Goal: Information Seeking & Learning: Learn about a topic

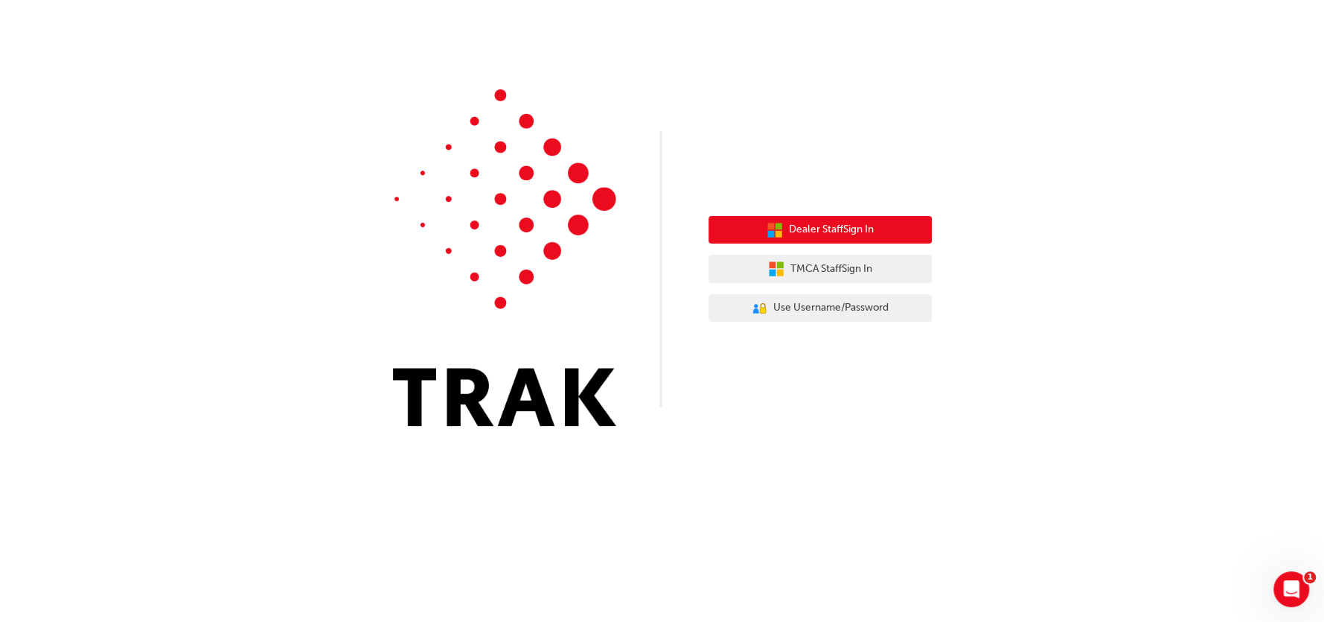
click at [829, 219] on button "Dealer Staff Sign In" at bounding box center [820, 230] width 223 height 28
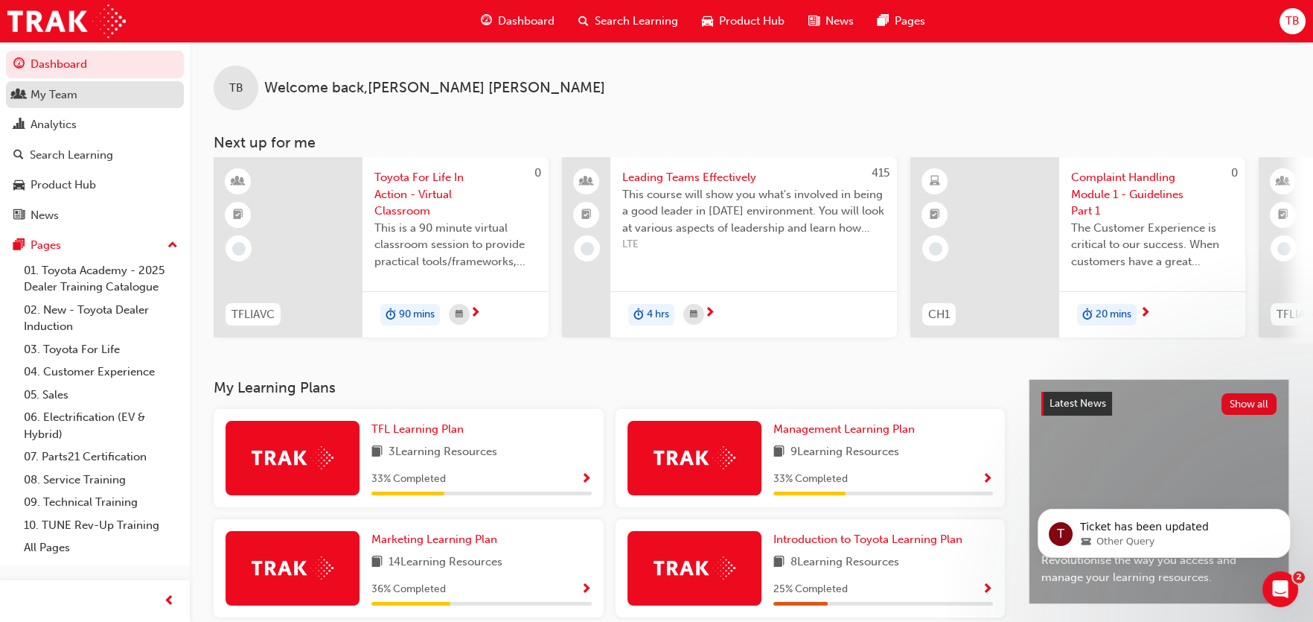
click at [63, 96] on div "My Team" at bounding box center [54, 94] width 47 height 17
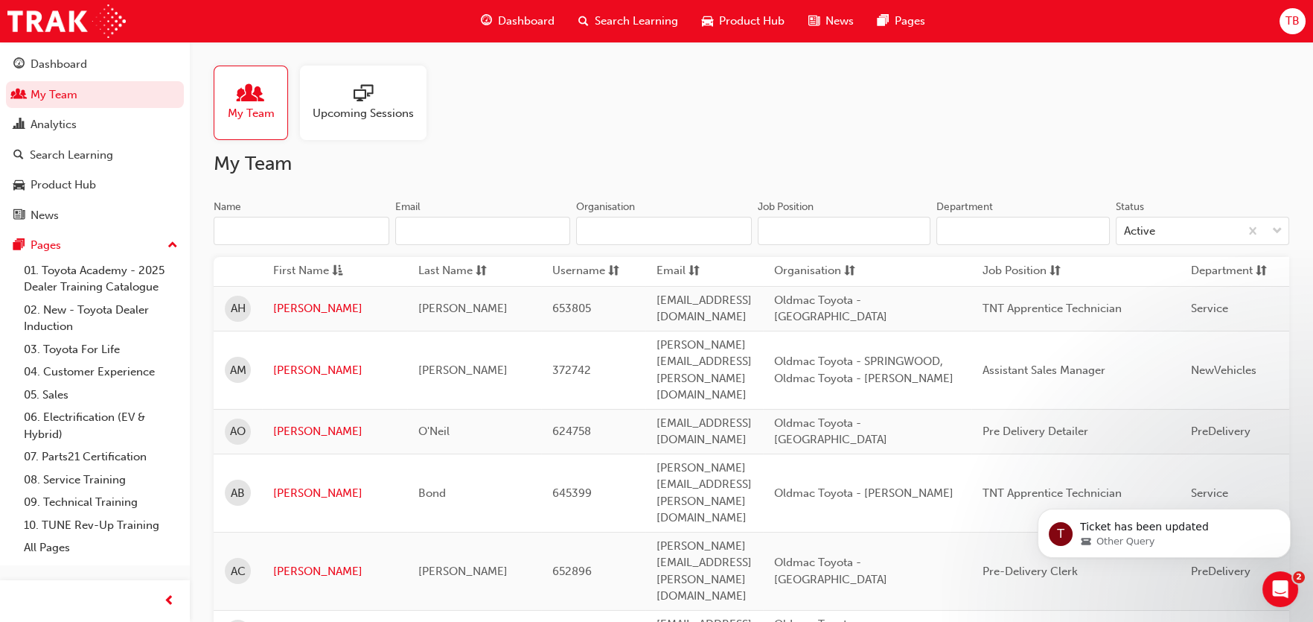
click at [344, 101] on div at bounding box center [363, 94] width 101 height 21
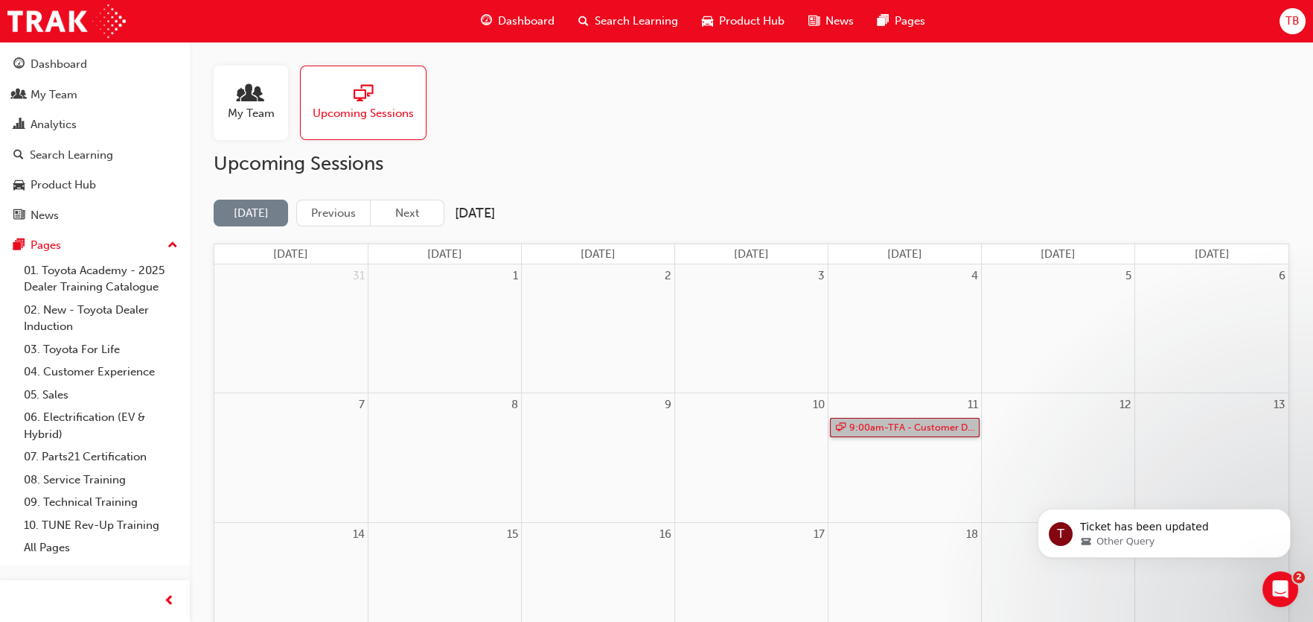
click at [913, 424] on link "9:00am - TFA - Customer Discovery: Virtual Skill Building Course - EASTERN COAST" at bounding box center [905, 428] width 150 height 20
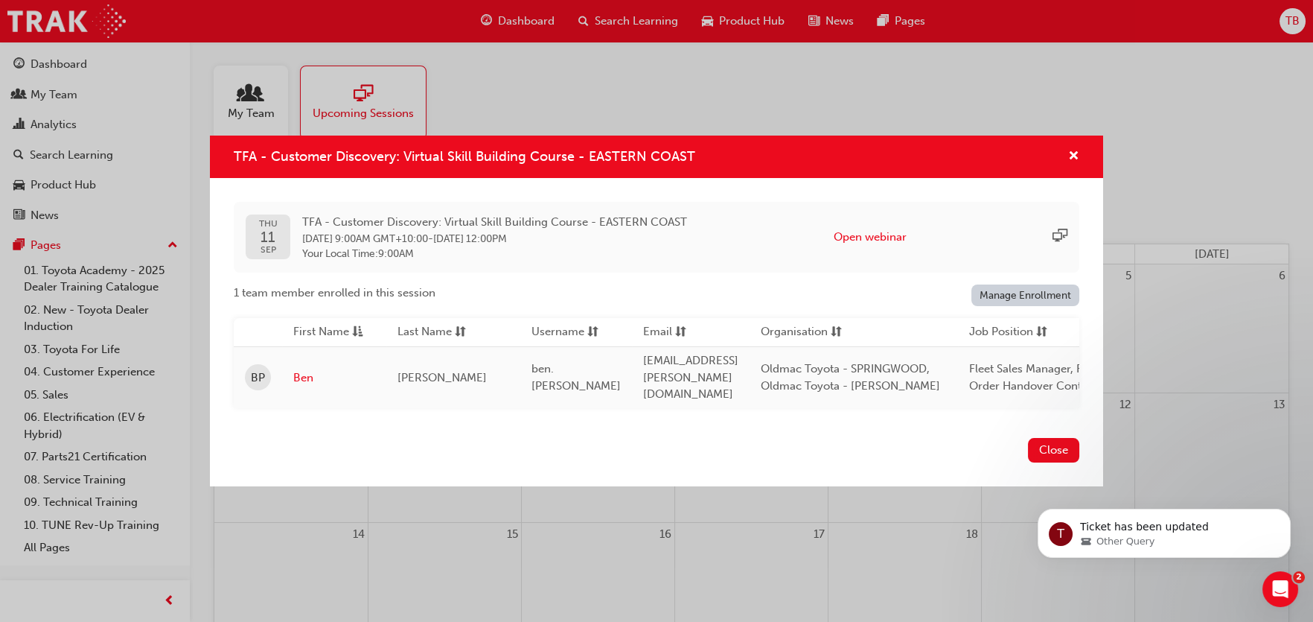
scroll to position [0, 409]
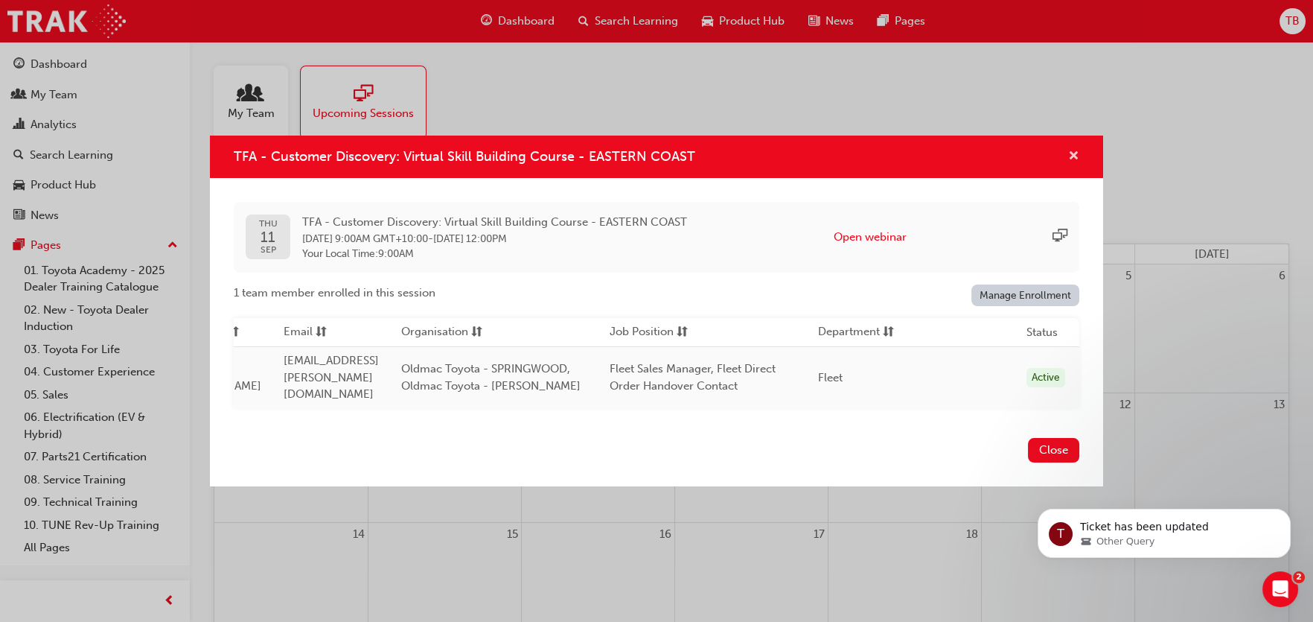
click at [1071, 156] on span "cross-icon" at bounding box center [1073, 156] width 11 height 13
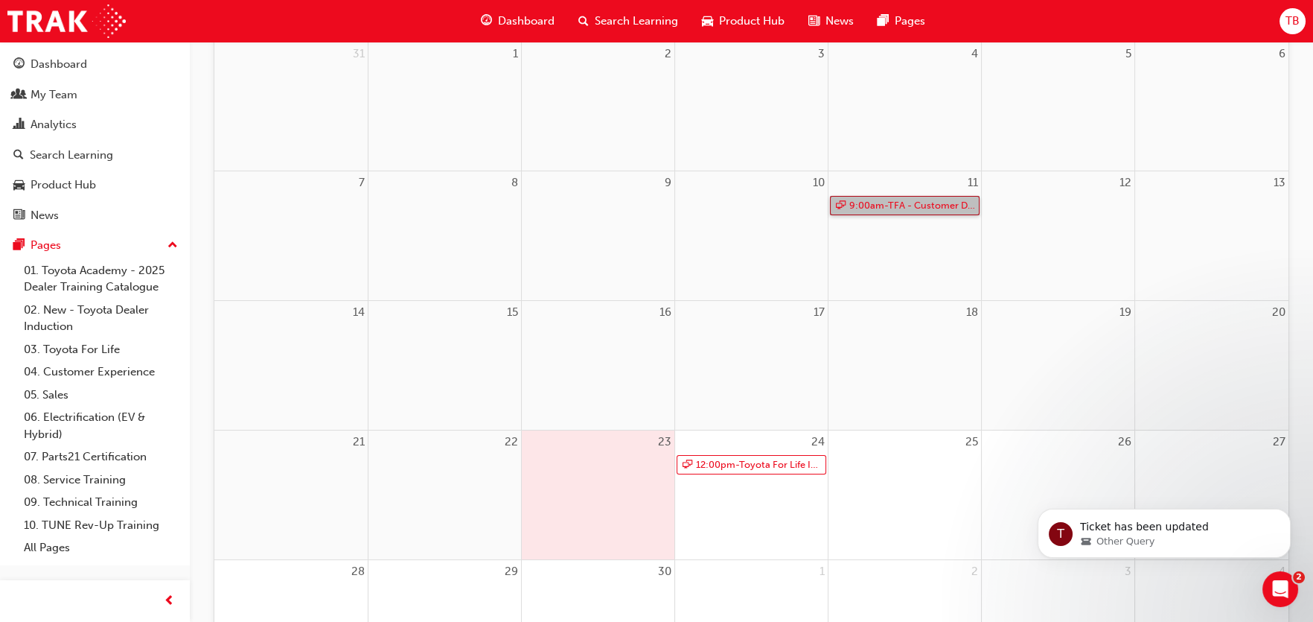
scroll to position [223, 0]
click at [757, 465] on link "12:00pm - Toyota For Life In Action - Virtual Classroom" at bounding box center [752, 464] width 150 height 20
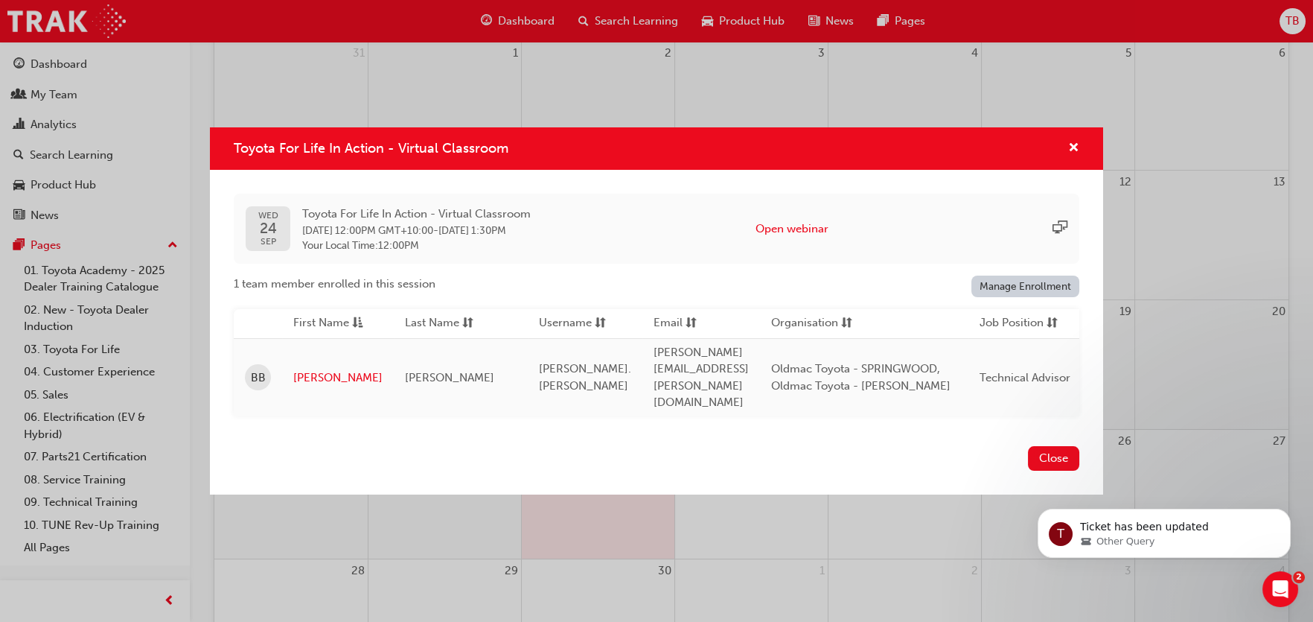
scroll to position [0, 461]
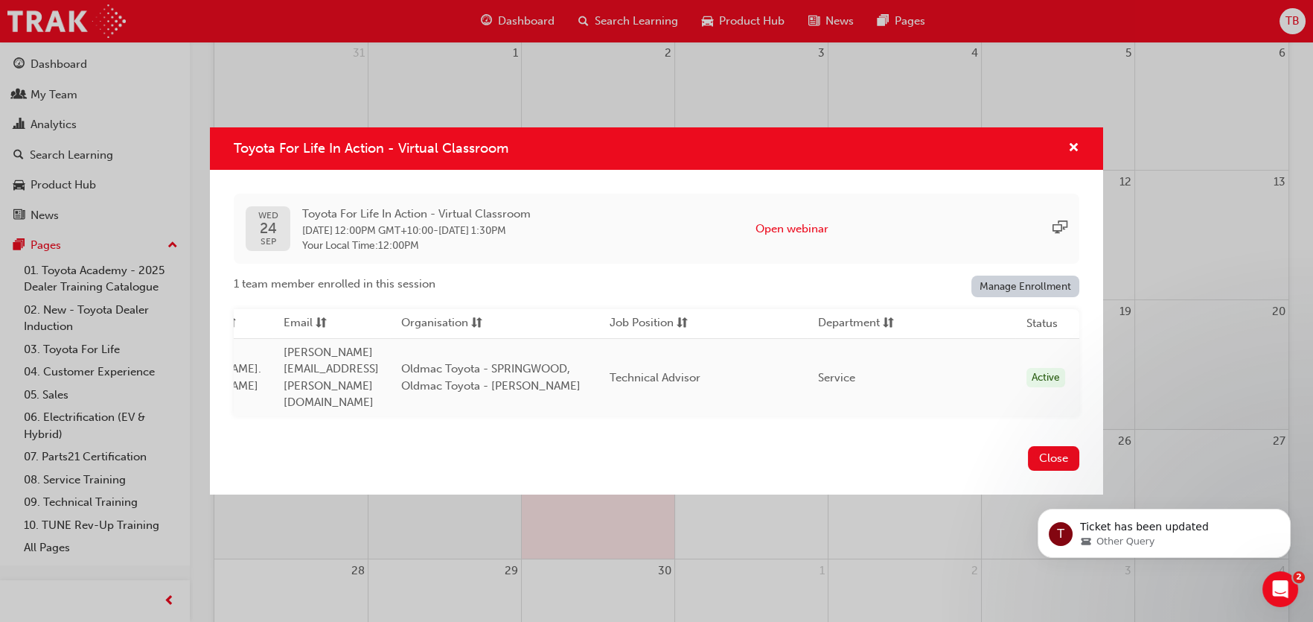
click at [1067, 157] on div "Toyota For Life In Action - Virtual Classroom" at bounding box center [1067, 148] width 23 height 19
click at [1076, 156] on span "cross-icon" at bounding box center [1073, 148] width 11 height 13
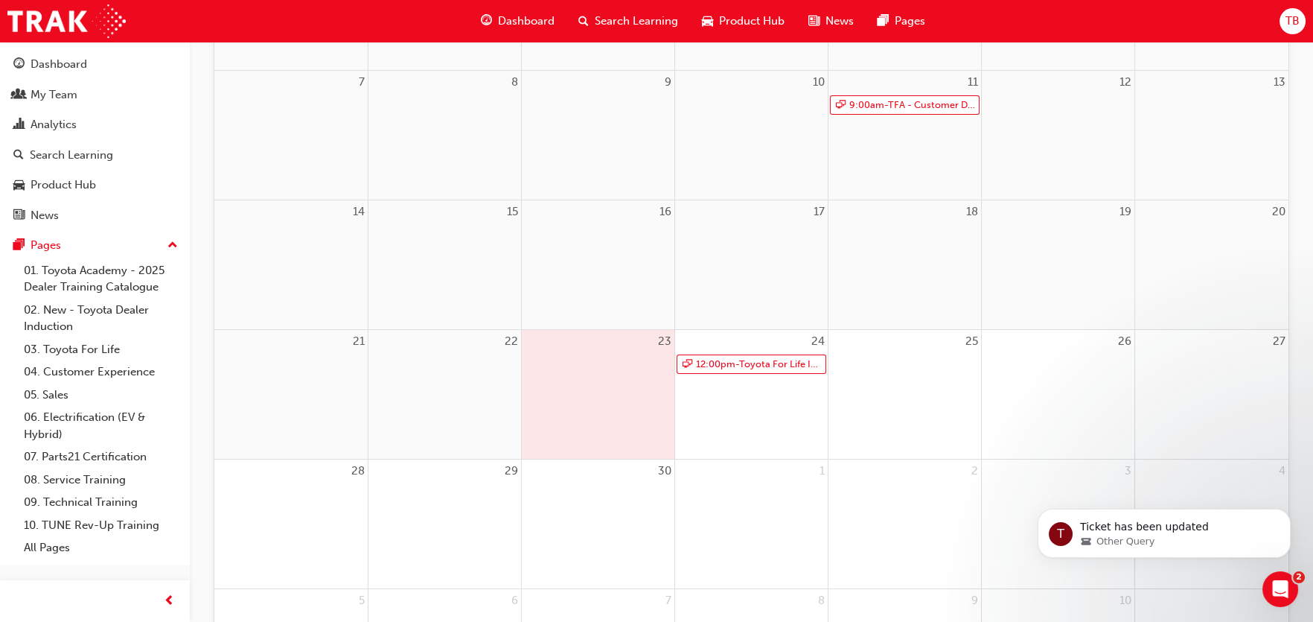
scroll to position [119, 0]
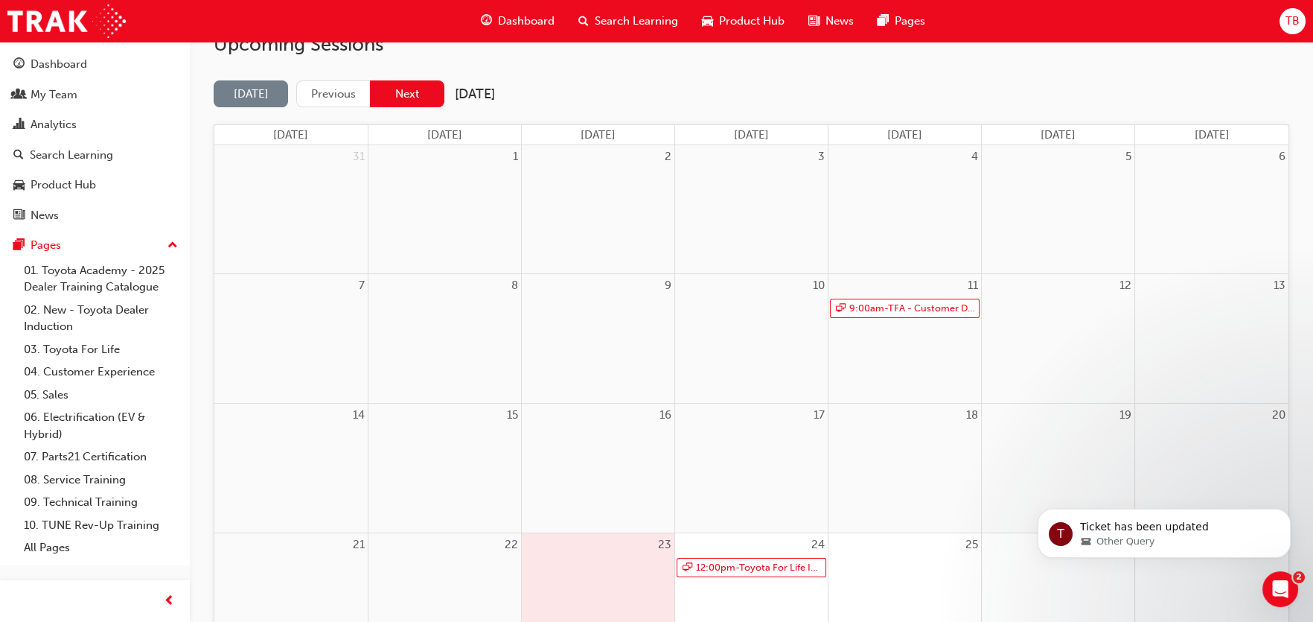
click at [399, 90] on button "Next" at bounding box center [407, 94] width 74 height 28
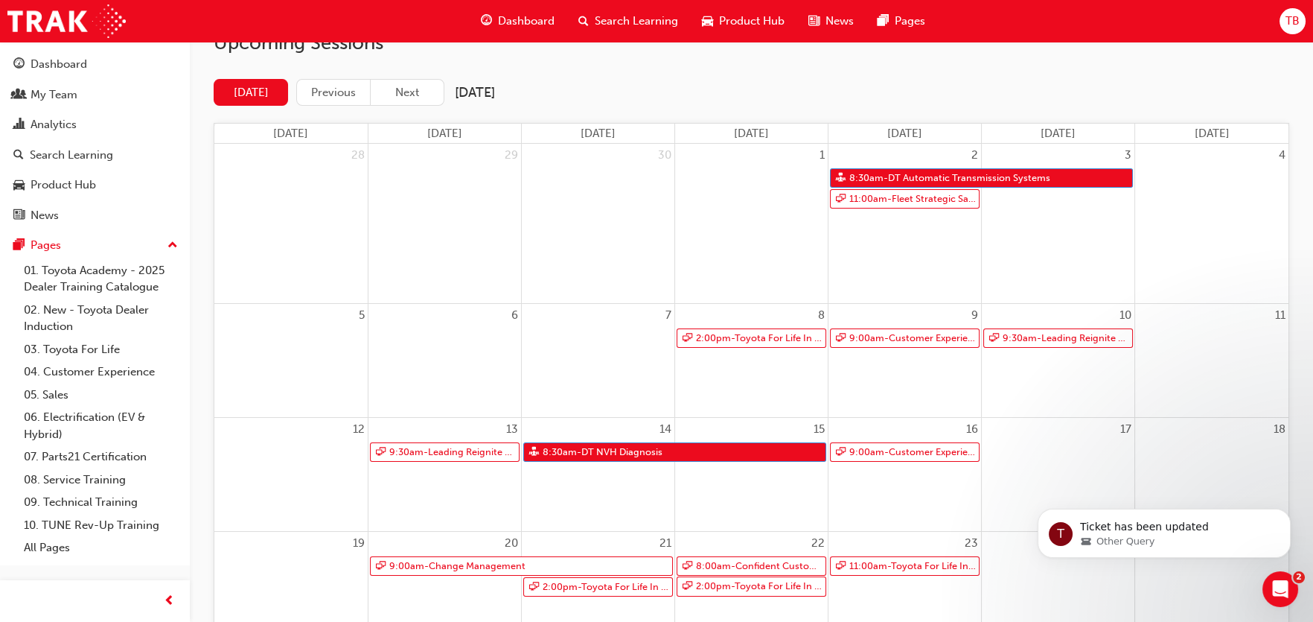
scroll to position [121, 0]
click at [922, 176] on link "8:30am - DT Automatic Transmission Systems" at bounding box center [981, 178] width 303 height 20
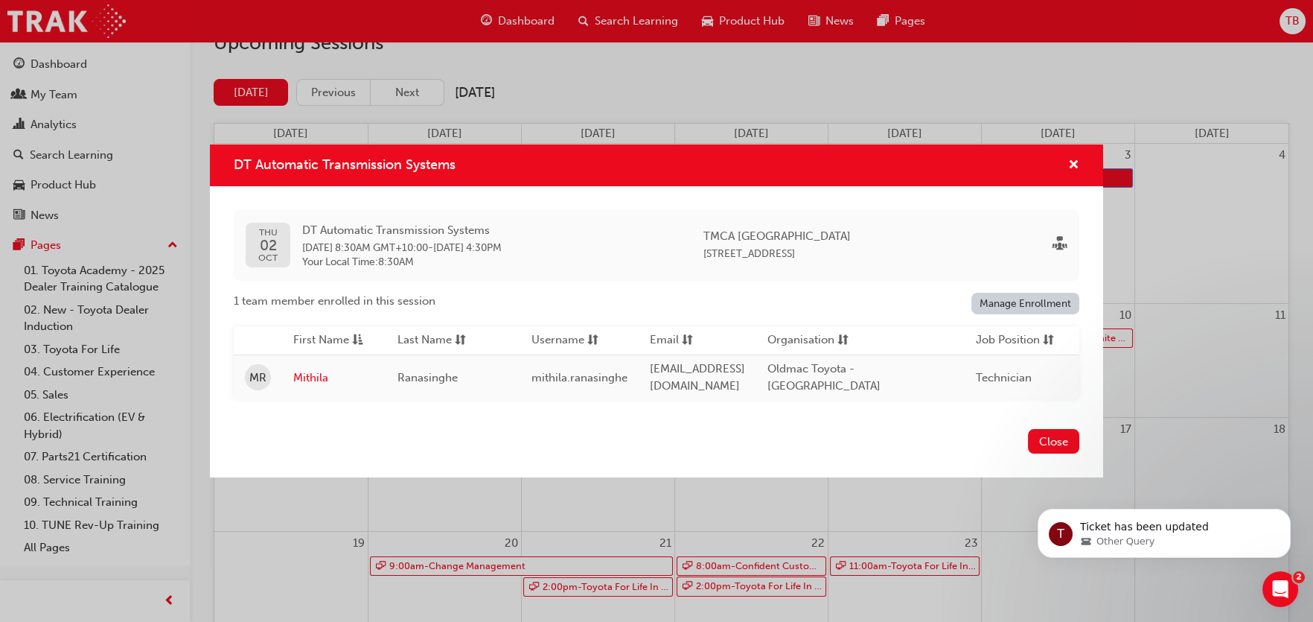
click at [1084, 164] on div "DT Automatic Transmission Systems" at bounding box center [656, 165] width 893 height 42
click at [1079, 164] on span "cross-icon" at bounding box center [1073, 165] width 11 height 13
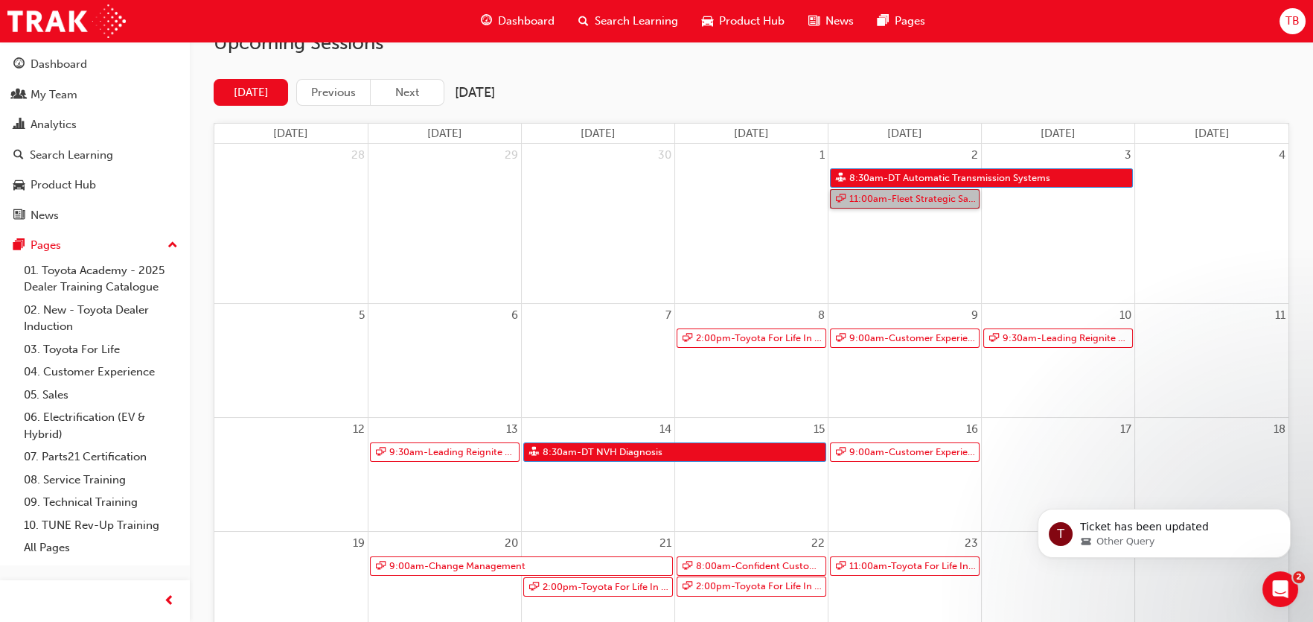
click at [907, 204] on link "11:00am - Fleet Strategic Sales Process - Advanced" at bounding box center [905, 199] width 150 height 20
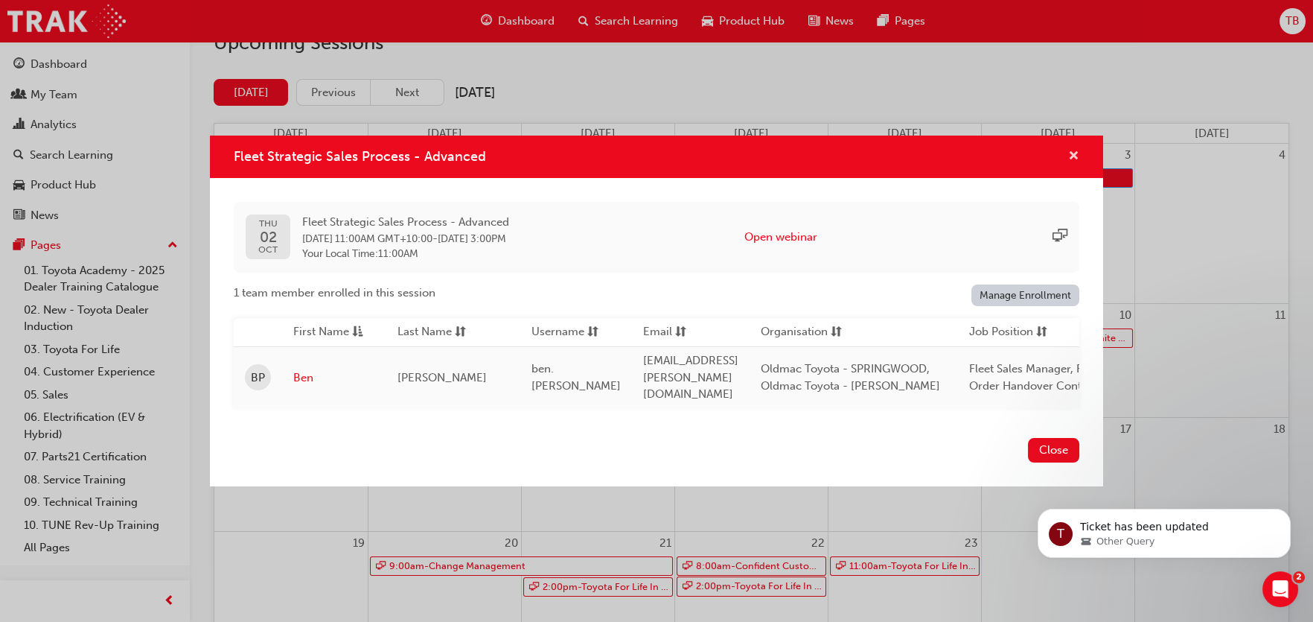
click at [1073, 155] on span "cross-icon" at bounding box center [1073, 156] width 11 height 13
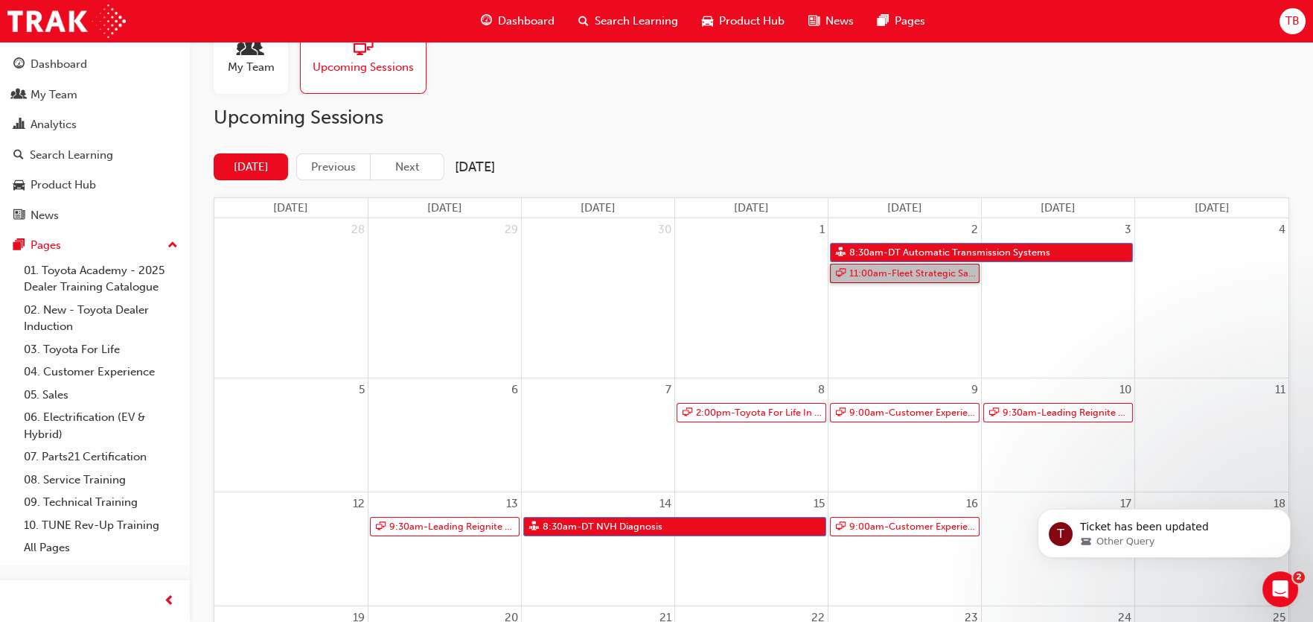
scroll to position [46, 0]
click at [716, 421] on link "2:00pm - Toyota For Life In Action - Virtual Classroom" at bounding box center [752, 413] width 150 height 20
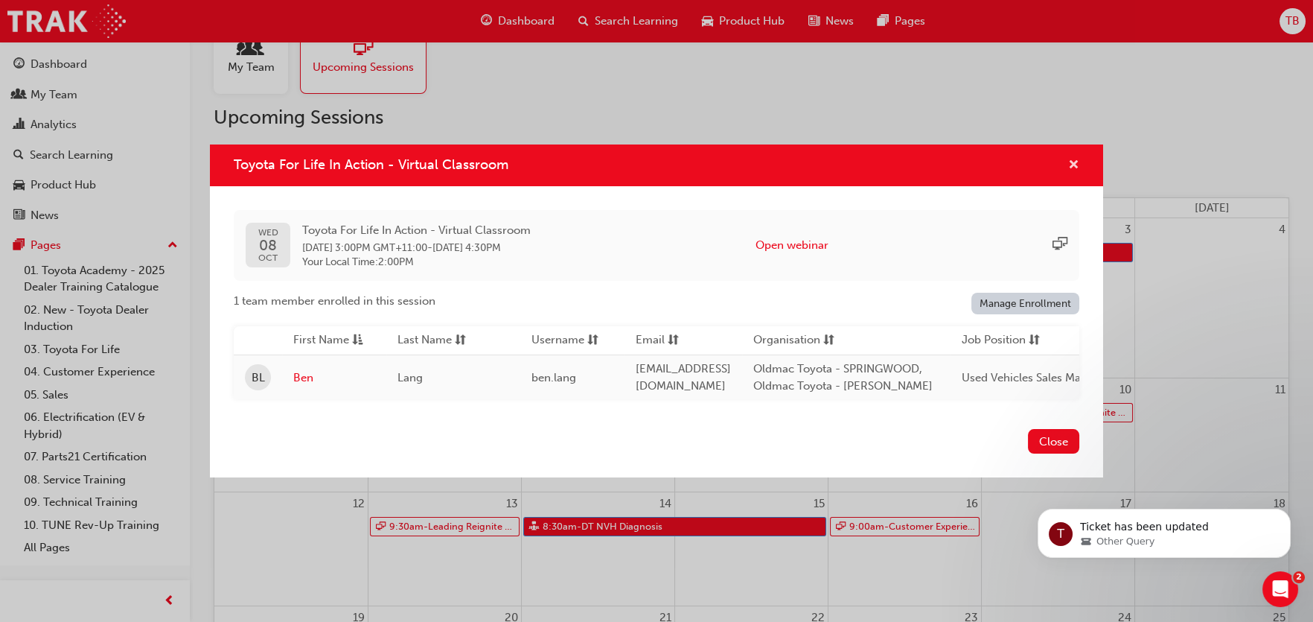
click at [1069, 161] on span "cross-icon" at bounding box center [1073, 165] width 11 height 13
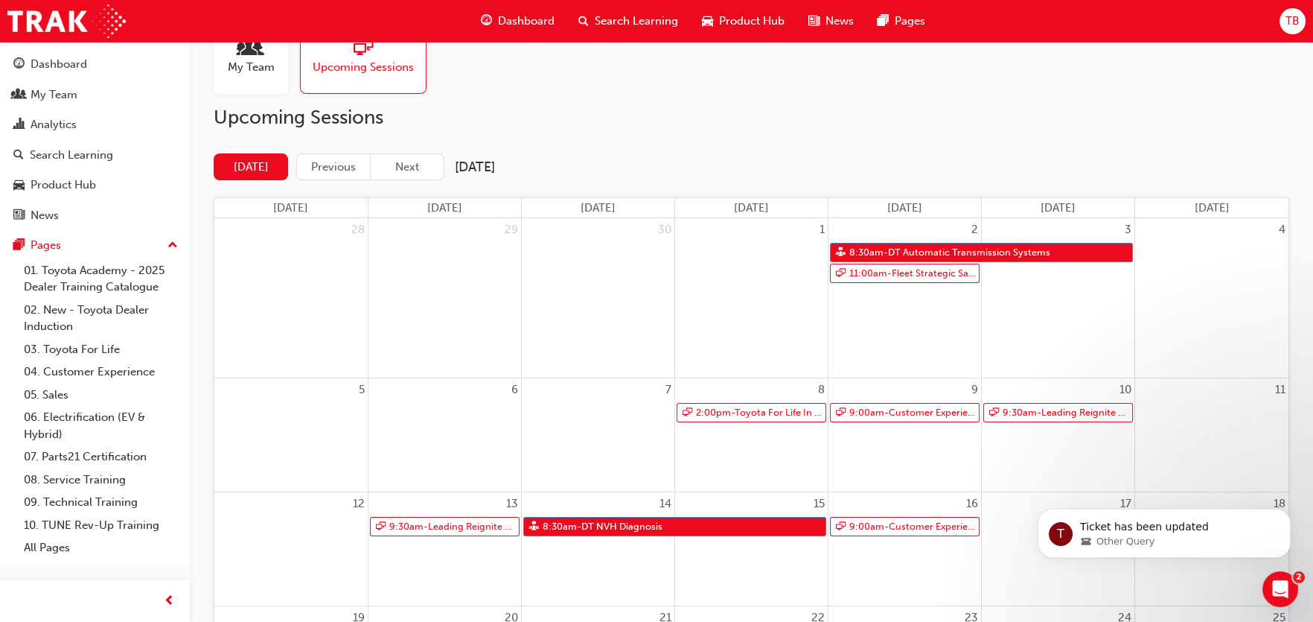
click at [866, 423] on div "9:00am - Customer Experience in Action" at bounding box center [905, 413] width 153 height 22
click at [935, 412] on link "9:00am - Customer Experience in Action" at bounding box center [905, 413] width 150 height 20
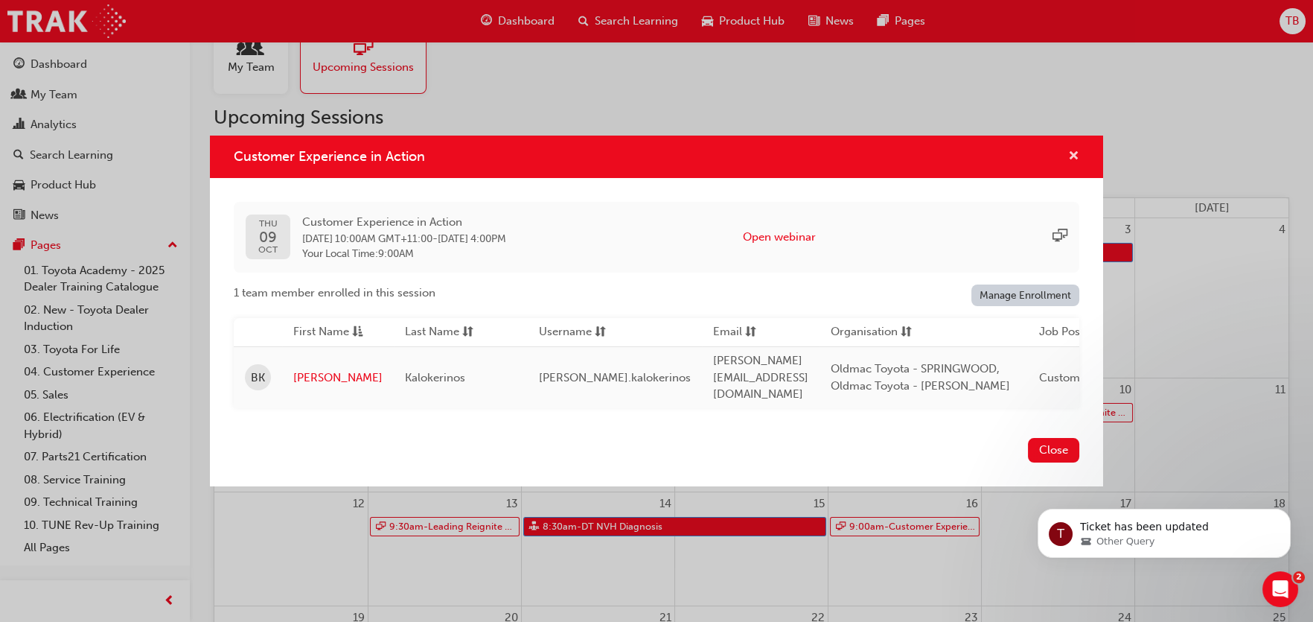
click at [1070, 154] on span "cross-icon" at bounding box center [1073, 156] width 11 height 13
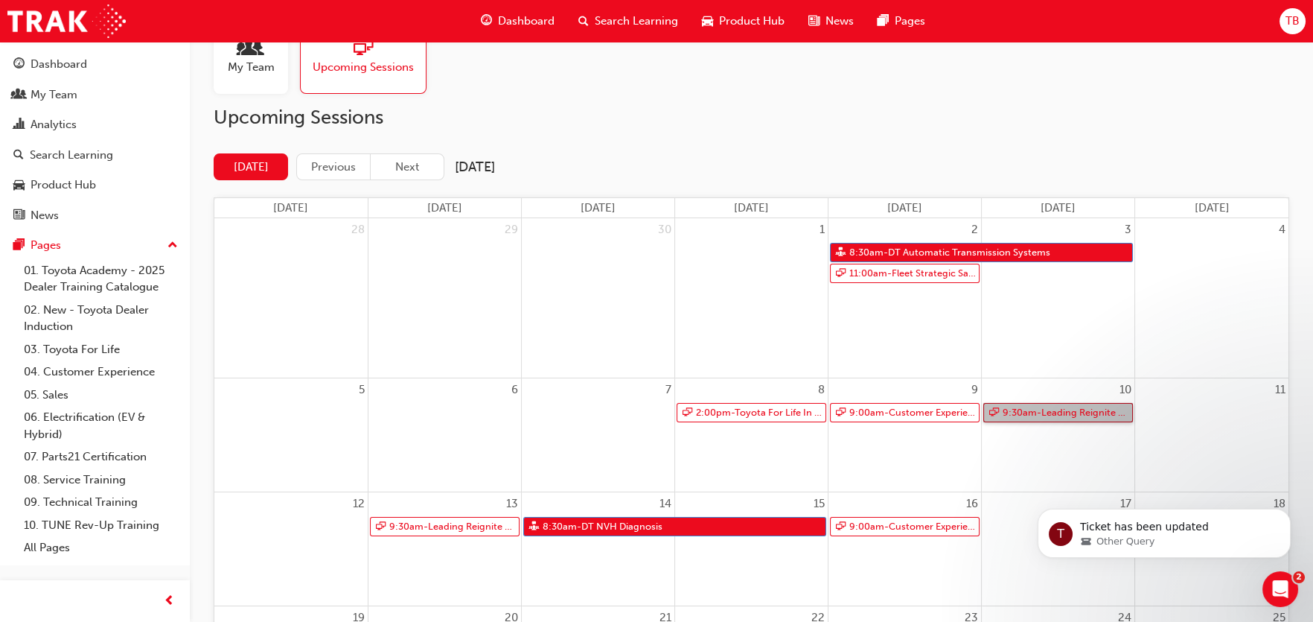
click at [1053, 415] on link "9:30am - Leading Reignite Part 2 - Virtual Classroom" at bounding box center [1058, 413] width 150 height 20
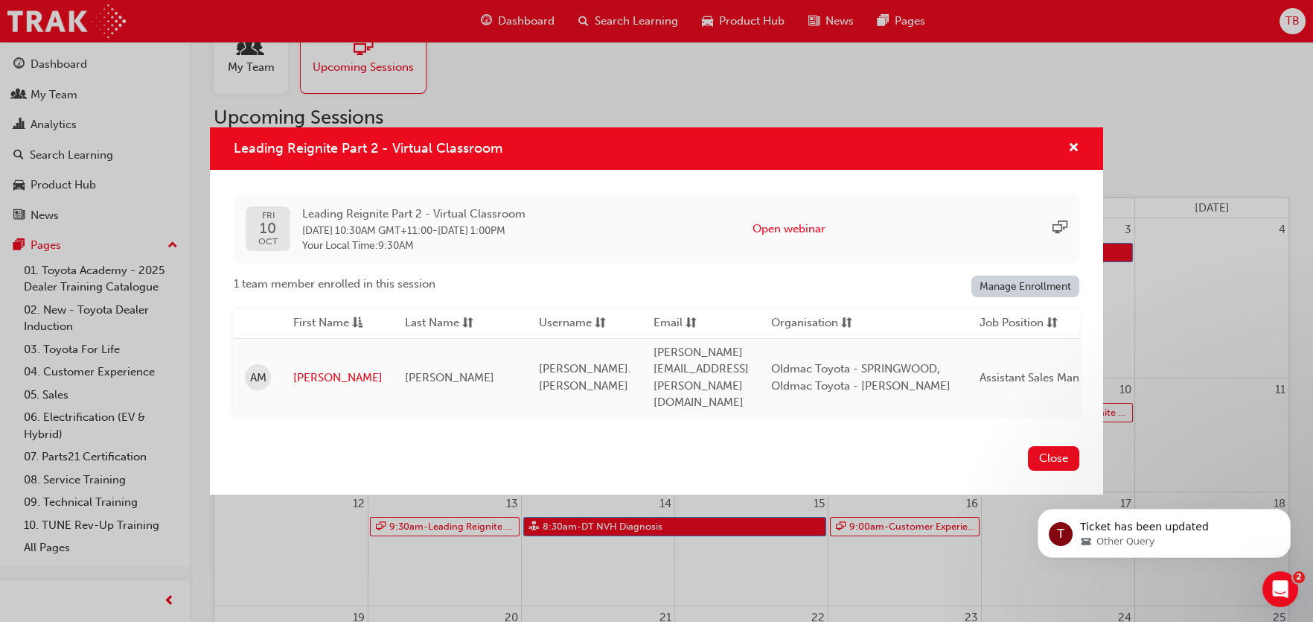
click at [1079, 159] on div "Leading Reignite Part 2 - Virtual Classroom" at bounding box center [656, 148] width 893 height 42
click at [1066, 158] on div "Leading Reignite Part 2 - Virtual Classroom" at bounding box center [1067, 148] width 23 height 19
click at [1077, 156] on span "cross-icon" at bounding box center [1073, 148] width 11 height 13
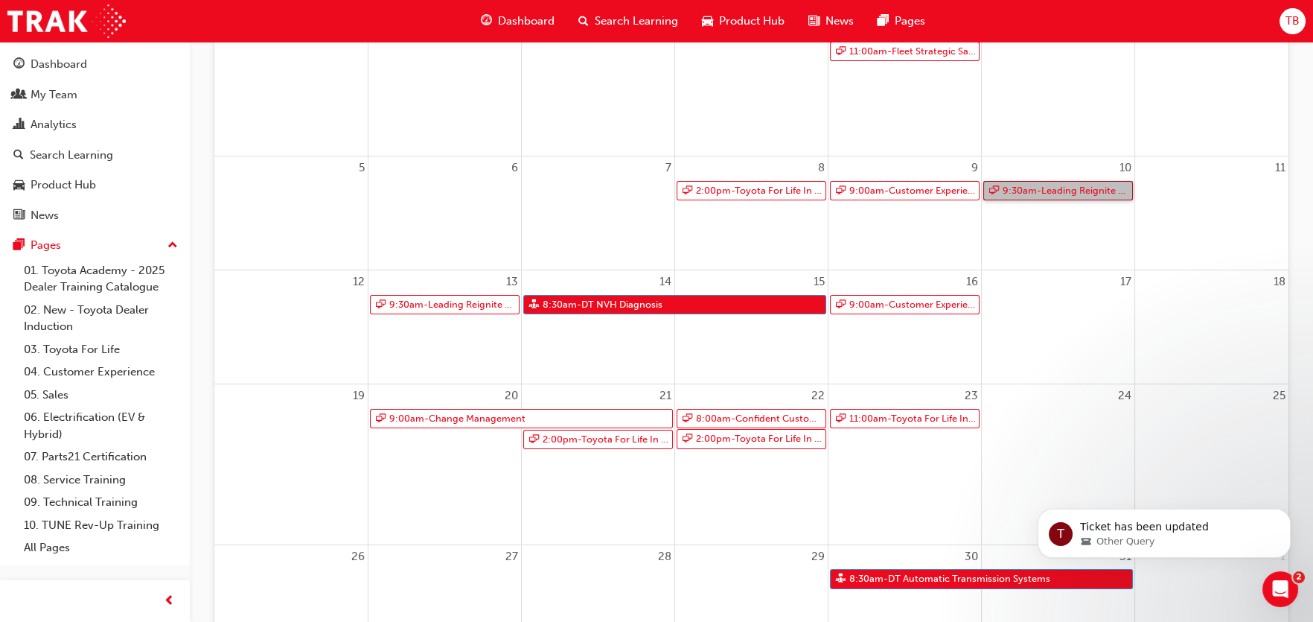
scroll to position [269, 0]
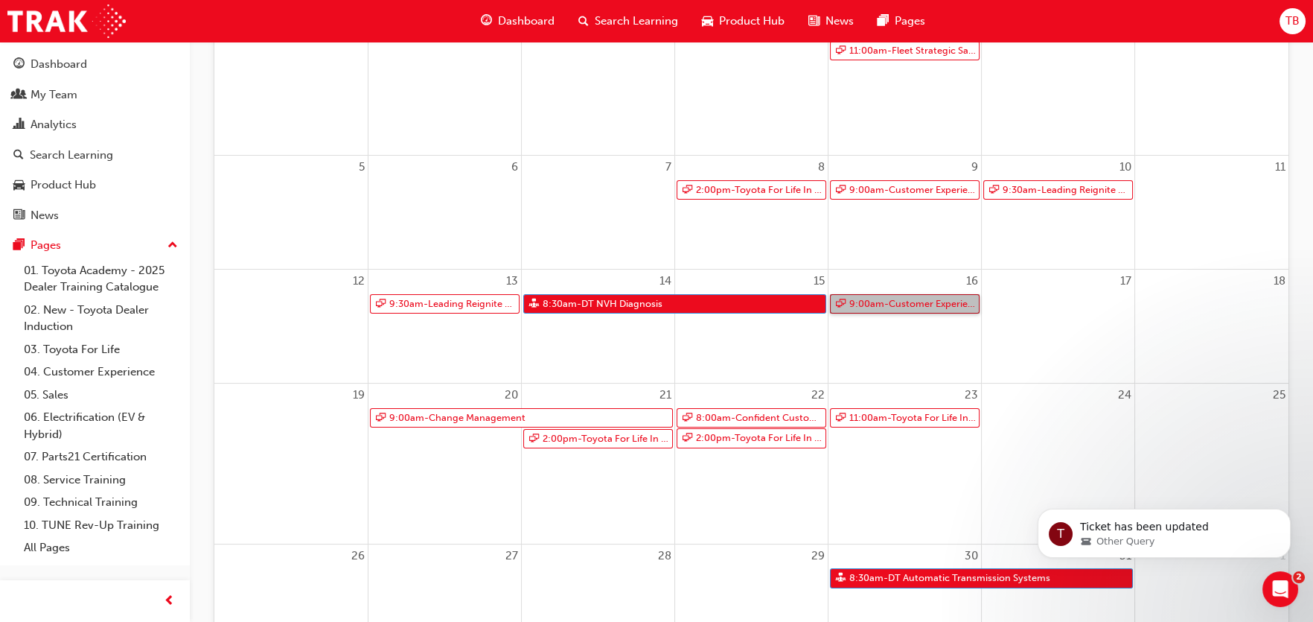
click at [925, 310] on link "9:00am - Customer Experience Management - Operational" at bounding box center [905, 304] width 150 height 20
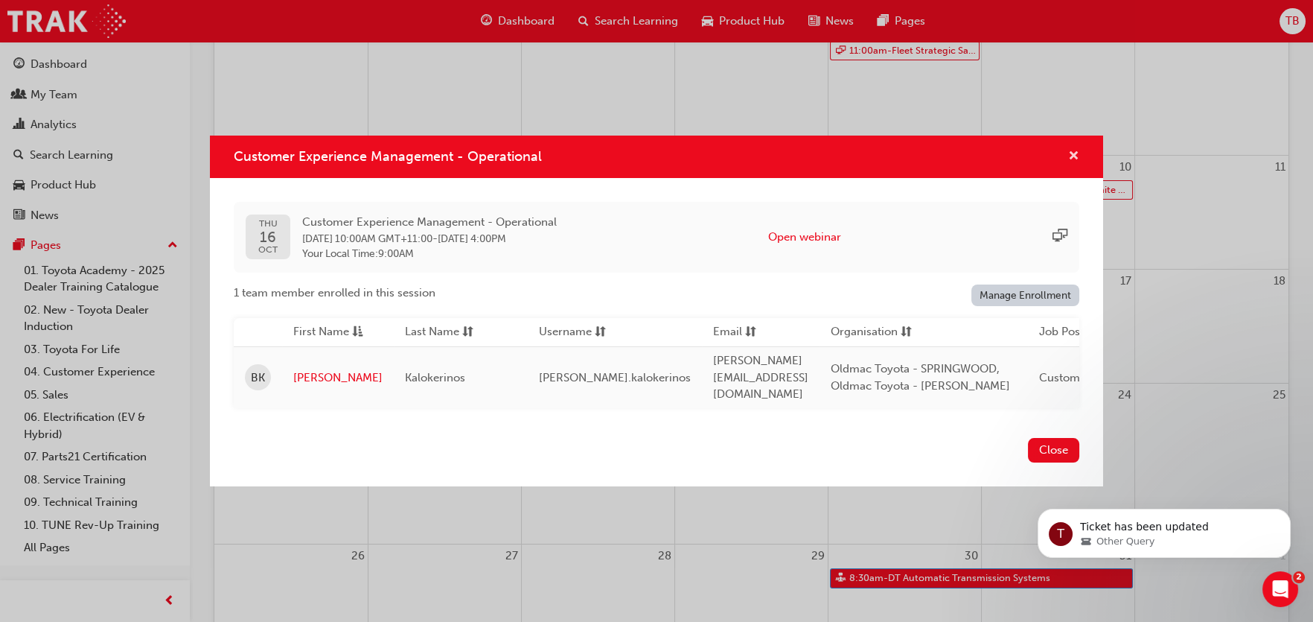
click at [1076, 153] on span "cross-icon" at bounding box center [1073, 156] width 11 height 13
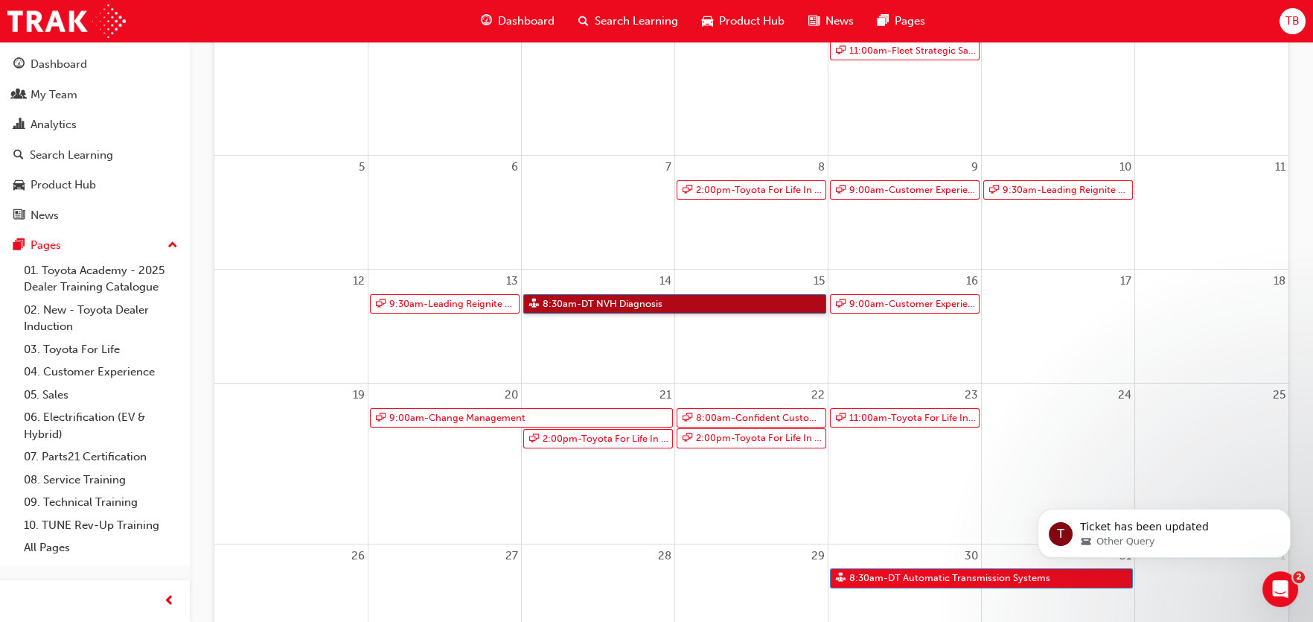
click at [604, 304] on link "8:30am - DT NVH Diagnosis" at bounding box center [674, 304] width 303 height 20
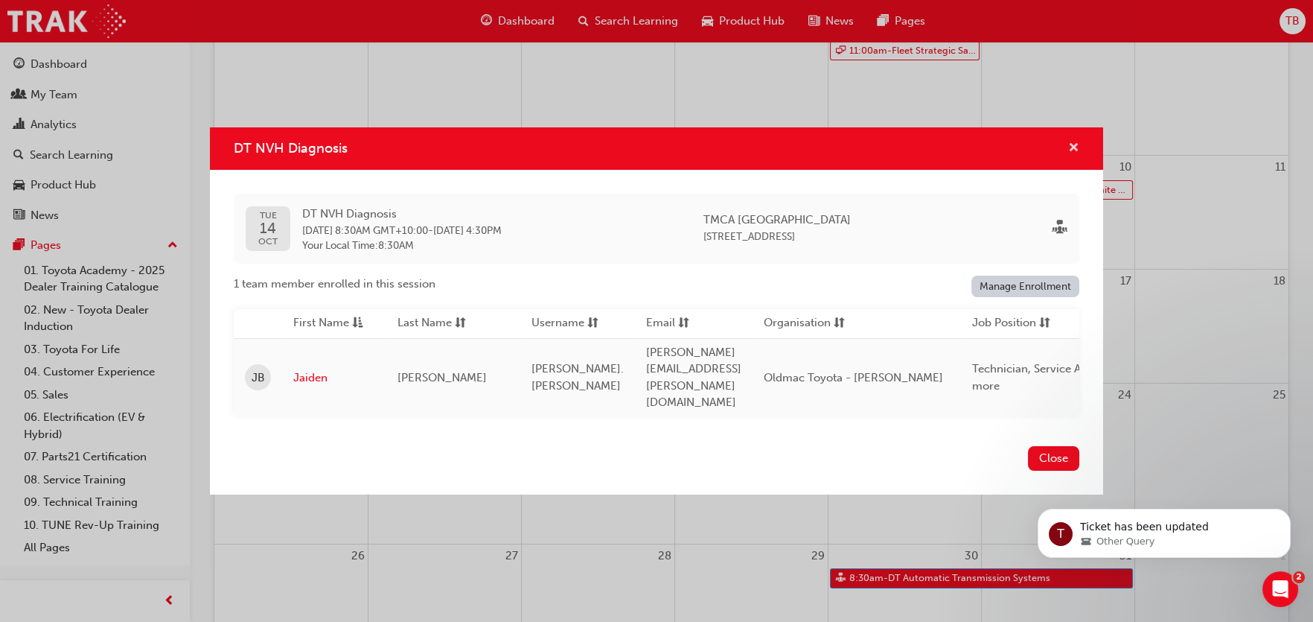
click at [1076, 156] on span "cross-icon" at bounding box center [1073, 148] width 11 height 13
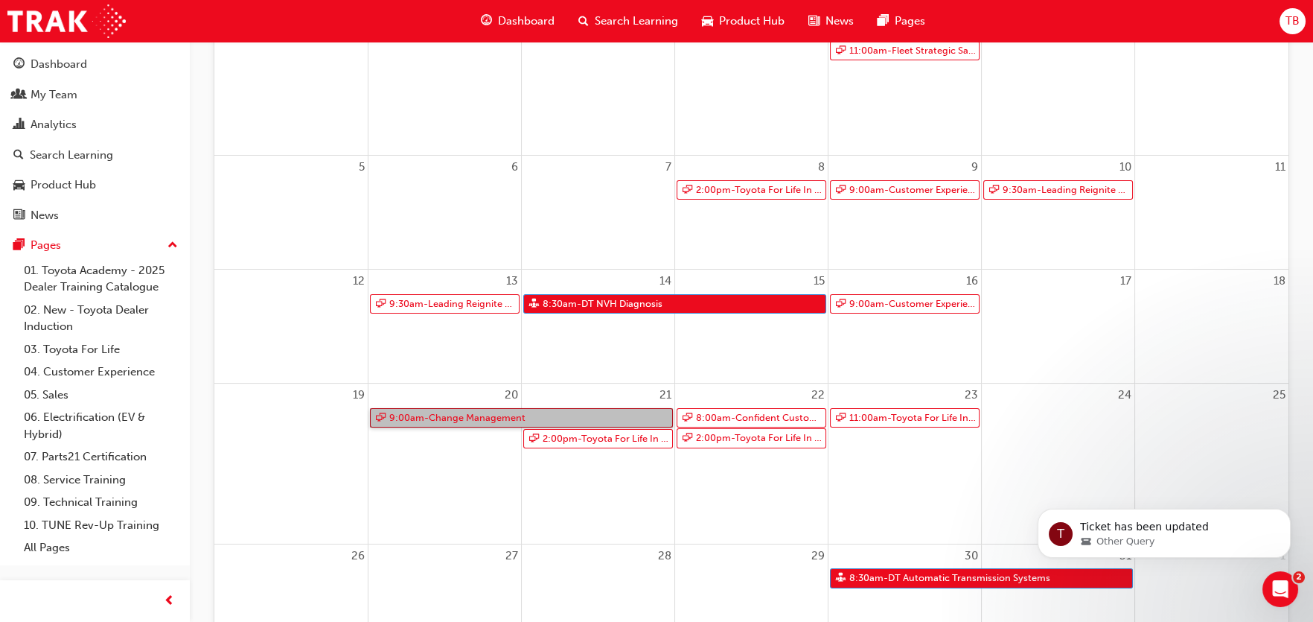
click at [459, 415] on link "9:00am - Change Management" at bounding box center [521, 418] width 303 height 20
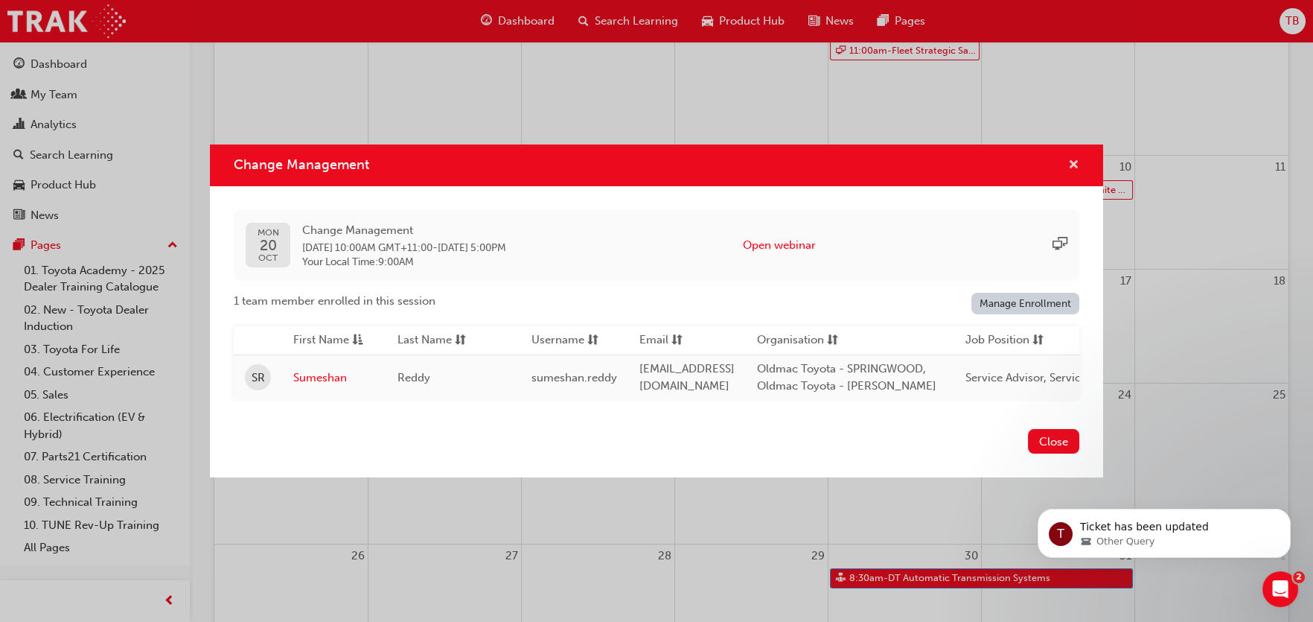
click at [1069, 159] on span "cross-icon" at bounding box center [1073, 165] width 11 height 13
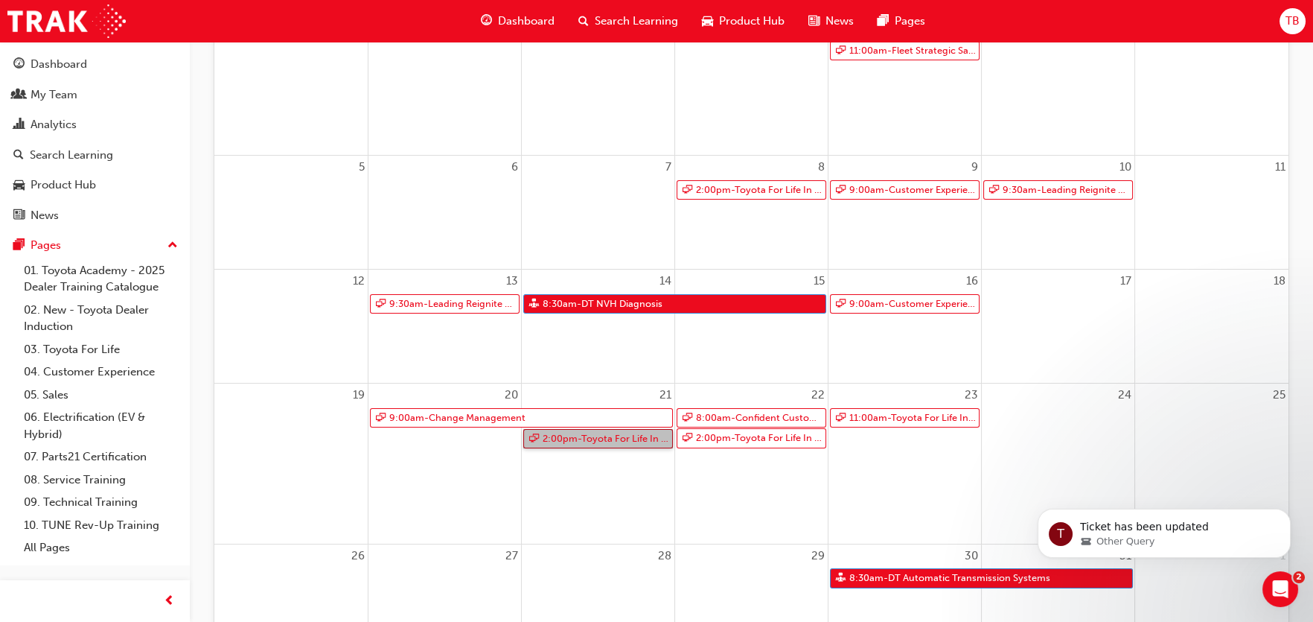
click at [614, 435] on link "2:00pm - Toyota For Life In Action - Virtual Classroom" at bounding box center [598, 439] width 150 height 20
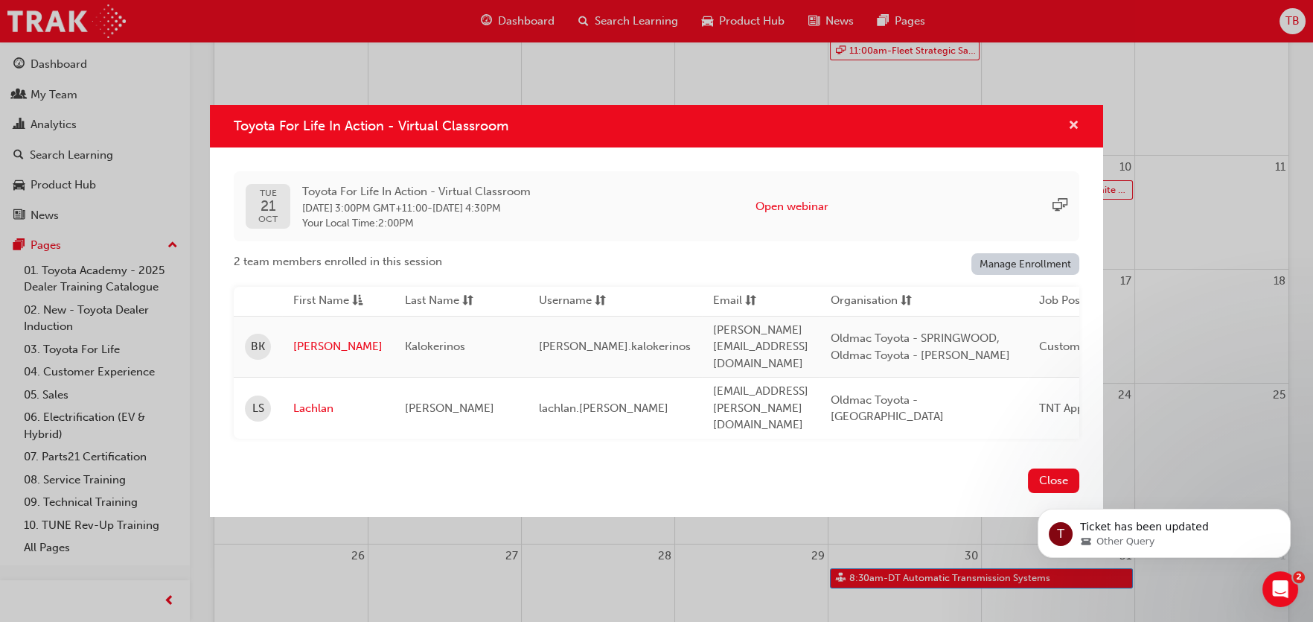
click at [1075, 133] on span "cross-icon" at bounding box center [1073, 126] width 11 height 13
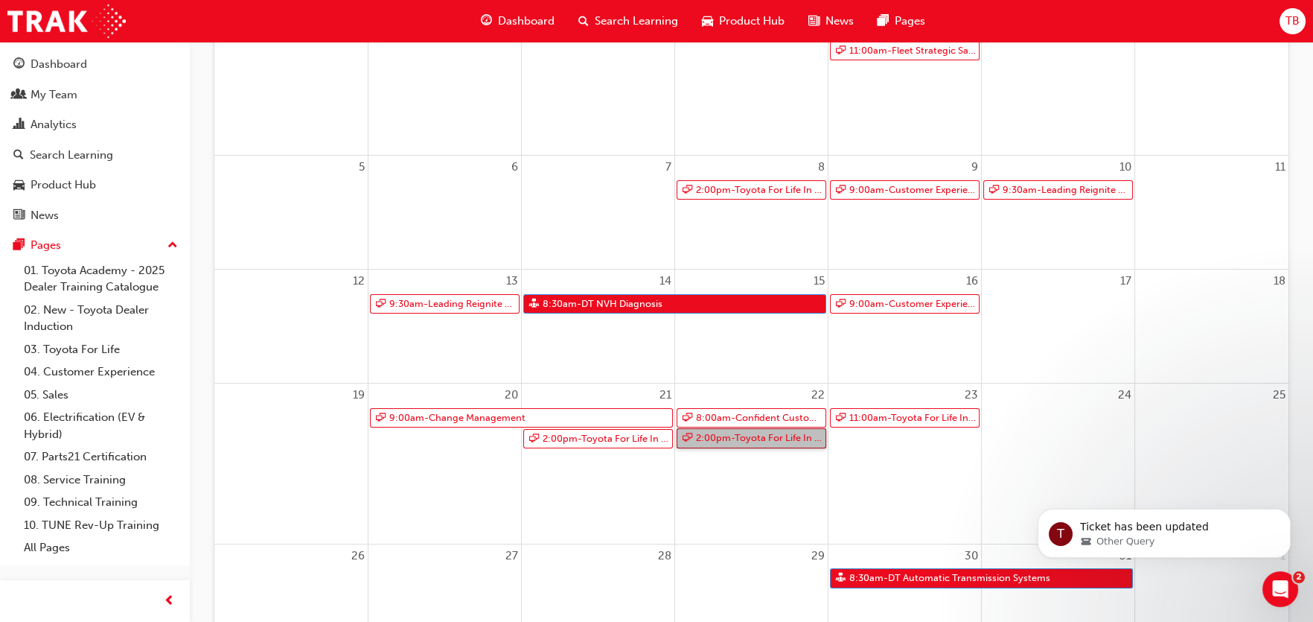
click at [769, 435] on link "2:00pm - Toyota For Life In Action - Virtual Classroom" at bounding box center [752, 438] width 150 height 20
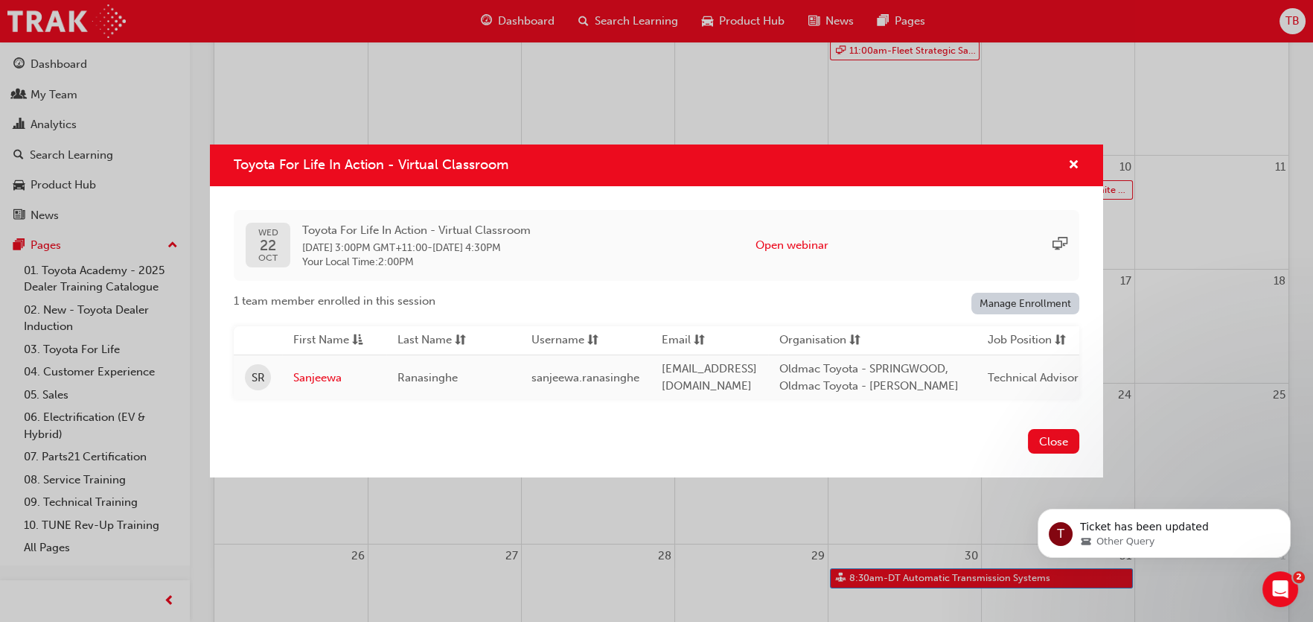
click at [1080, 161] on div "Toyota For Life In Action - Virtual Classroom" at bounding box center [656, 165] width 893 height 42
click at [1073, 159] on span "cross-icon" at bounding box center [1073, 165] width 11 height 13
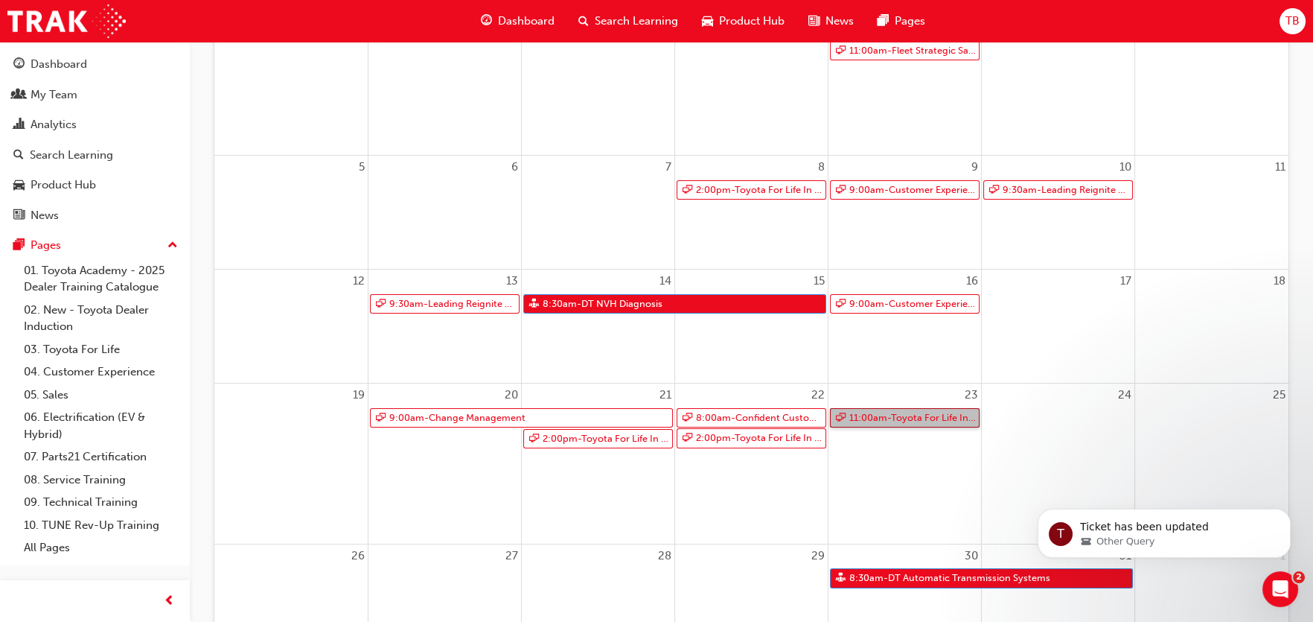
click at [893, 418] on link "11:00am - Toyota For Life In Action - Virtual Classroom" at bounding box center [905, 418] width 150 height 20
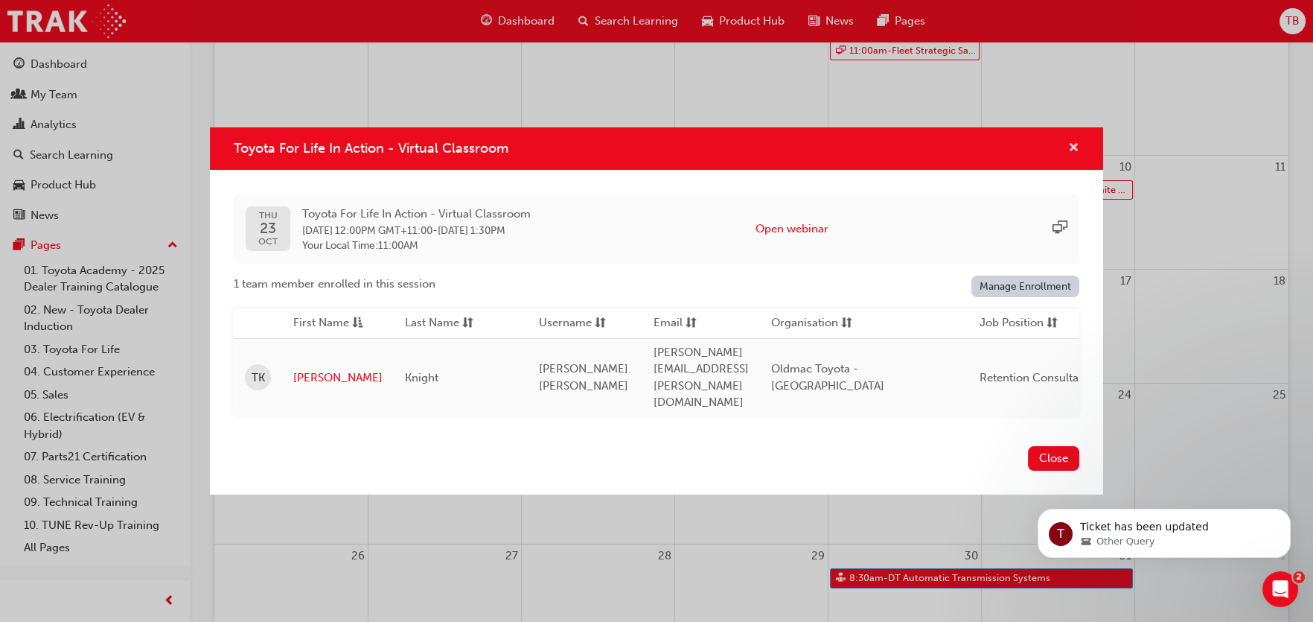
click at [1076, 156] on span "cross-icon" at bounding box center [1073, 148] width 11 height 13
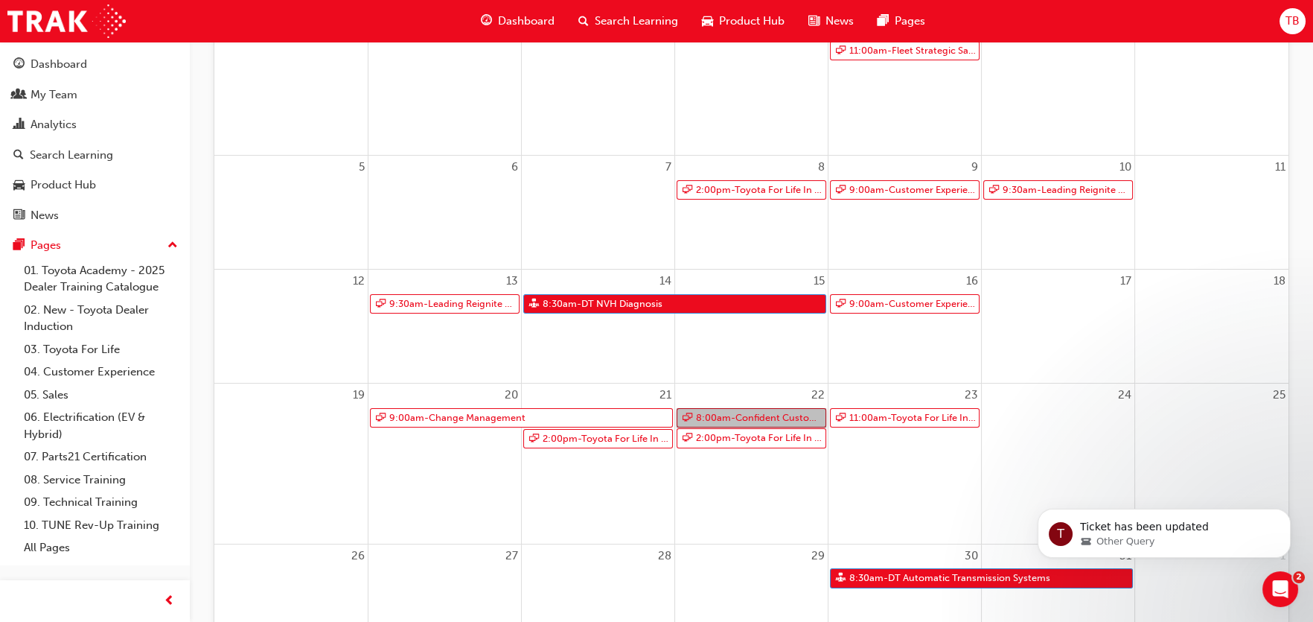
click at [766, 417] on link "8:00am - Confident Customer Conversations" at bounding box center [752, 418] width 150 height 20
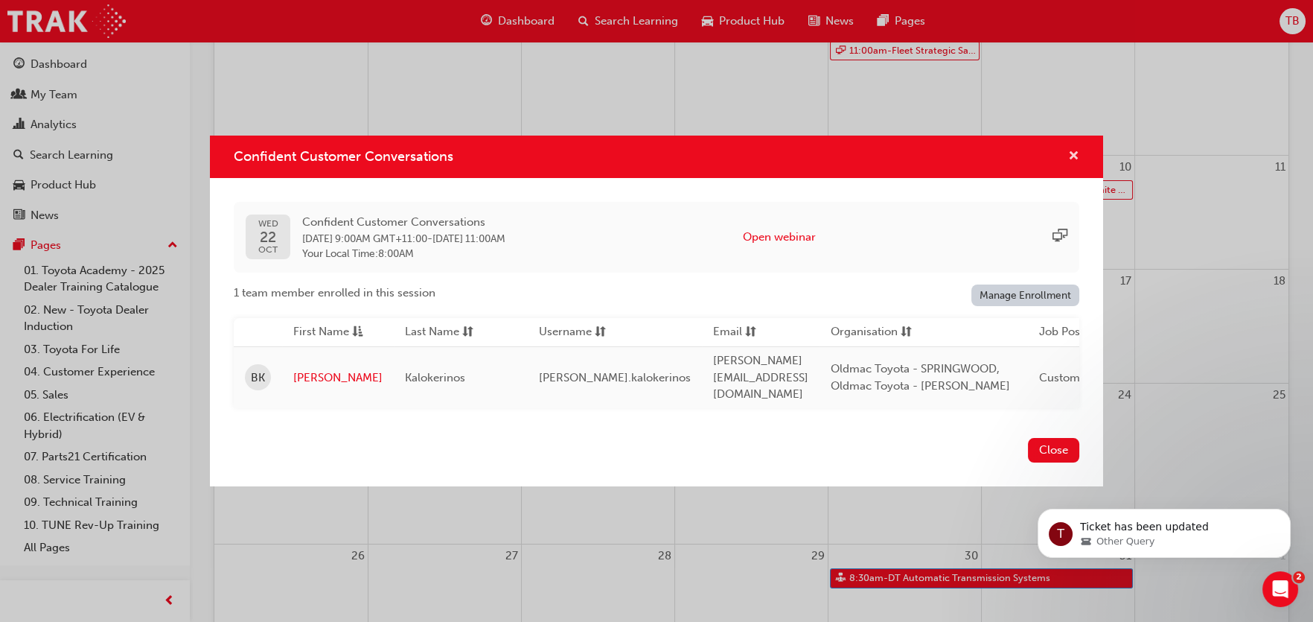
click at [1072, 156] on span "cross-icon" at bounding box center [1073, 156] width 11 height 13
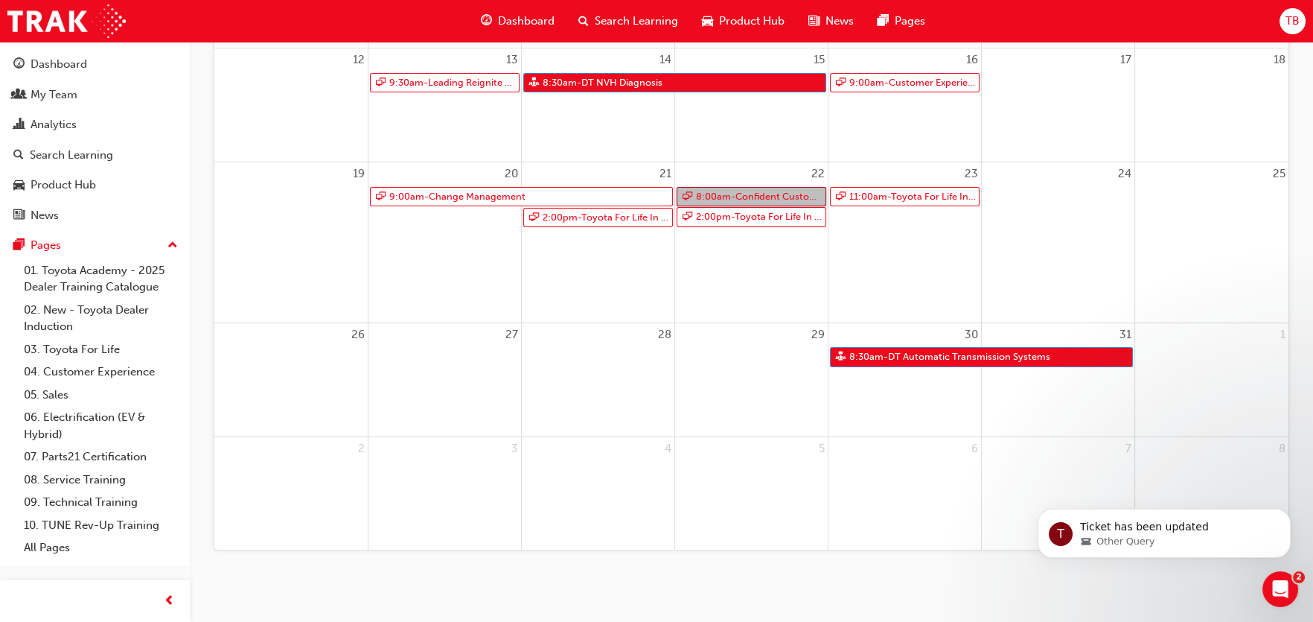
scroll to position [491, 0]
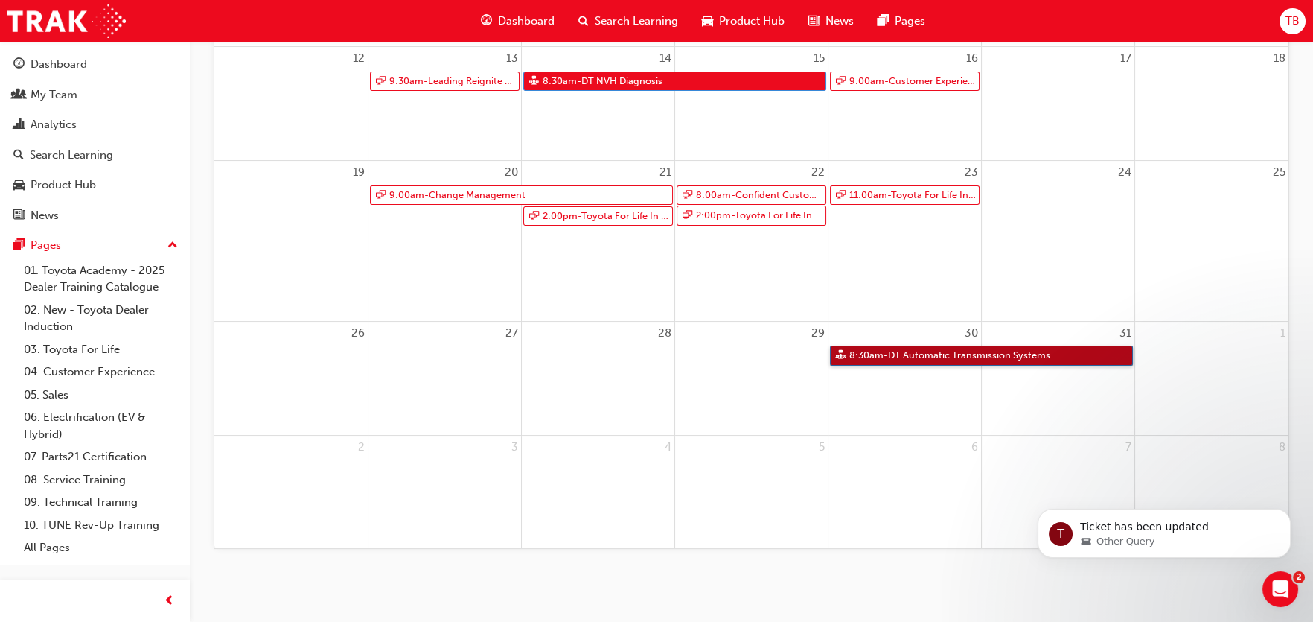
click at [922, 357] on link "8:30am - DT Automatic Transmission Systems" at bounding box center [981, 355] width 303 height 20
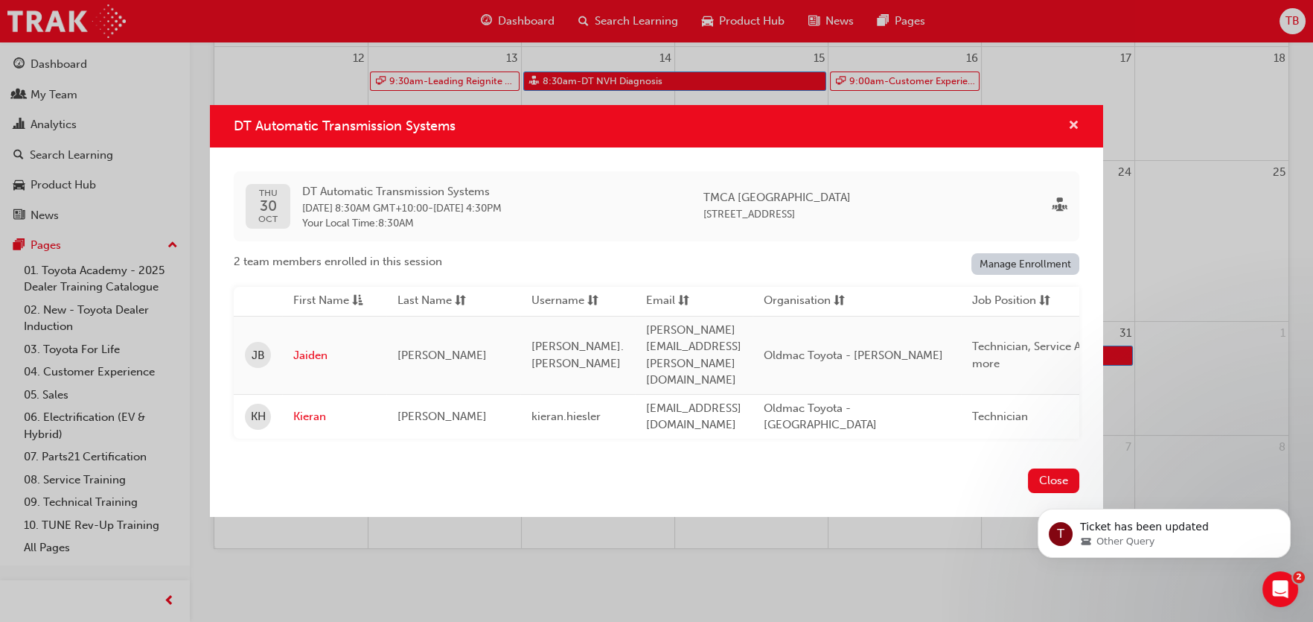
click at [1068, 133] on span "cross-icon" at bounding box center [1073, 126] width 11 height 13
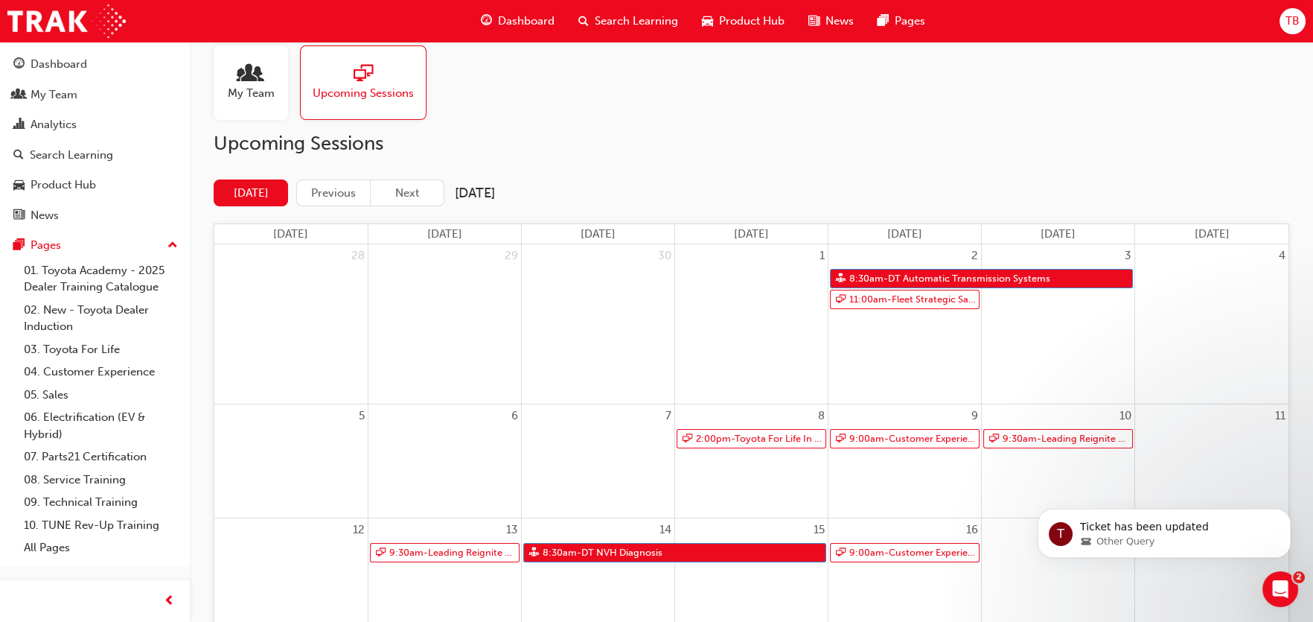
scroll to position [0, 0]
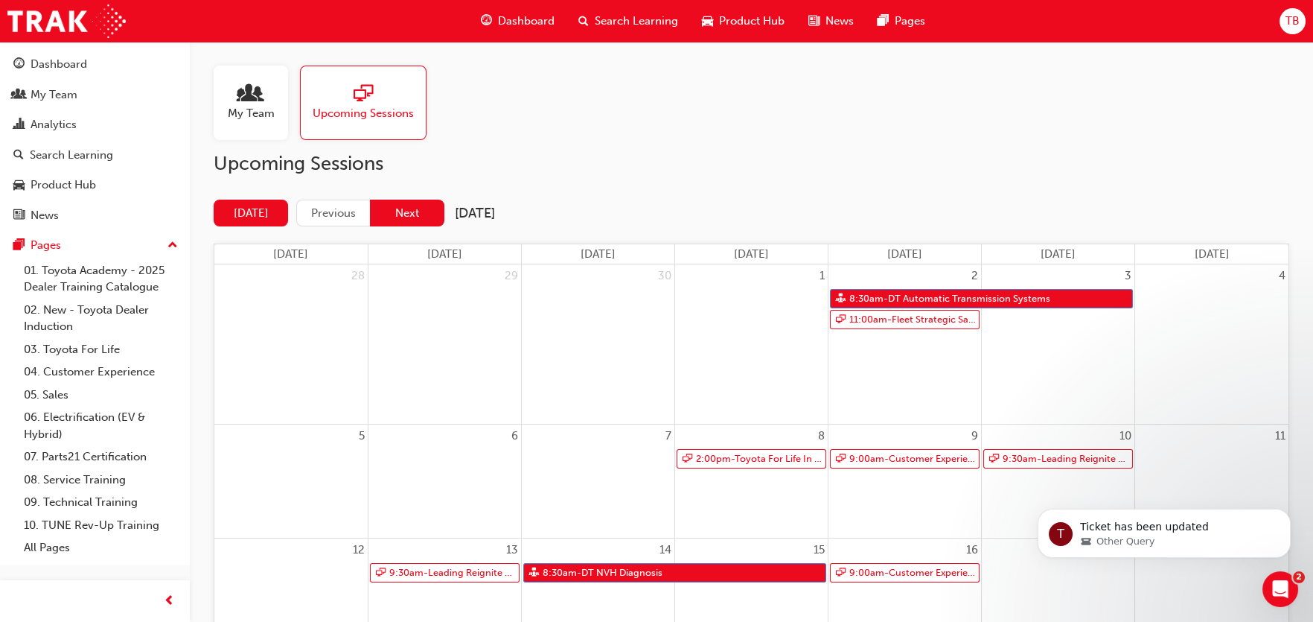
click at [412, 209] on button "Next" at bounding box center [407, 213] width 74 height 28
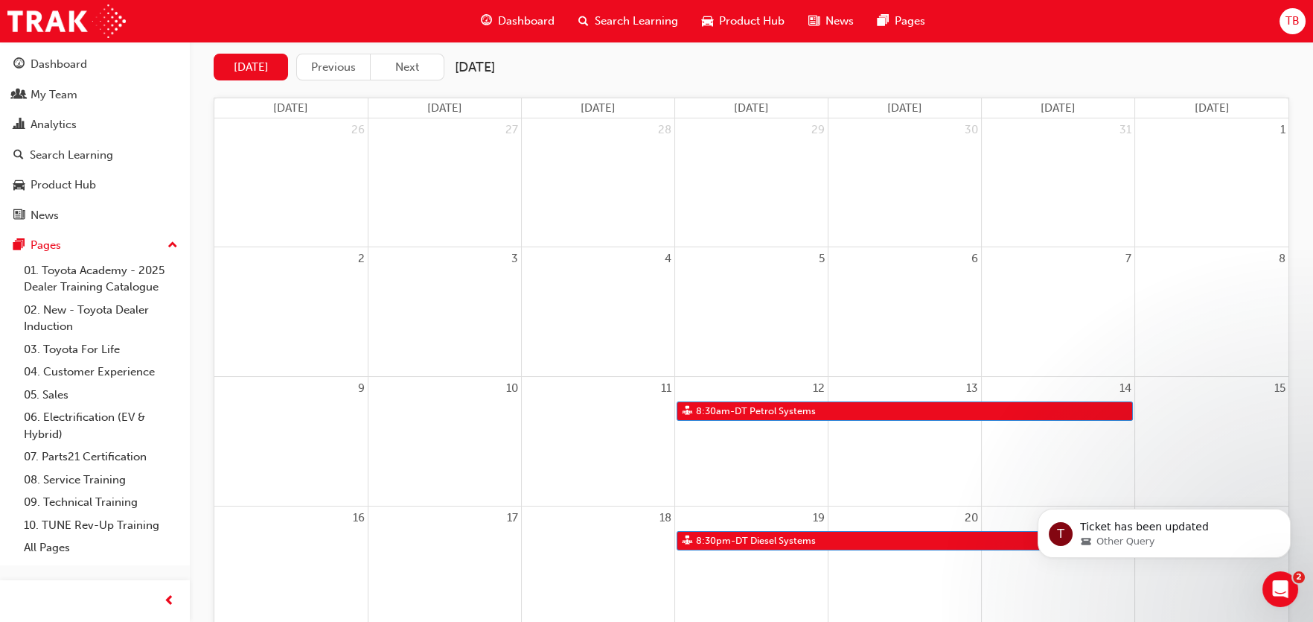
scroll to position [147, 0]
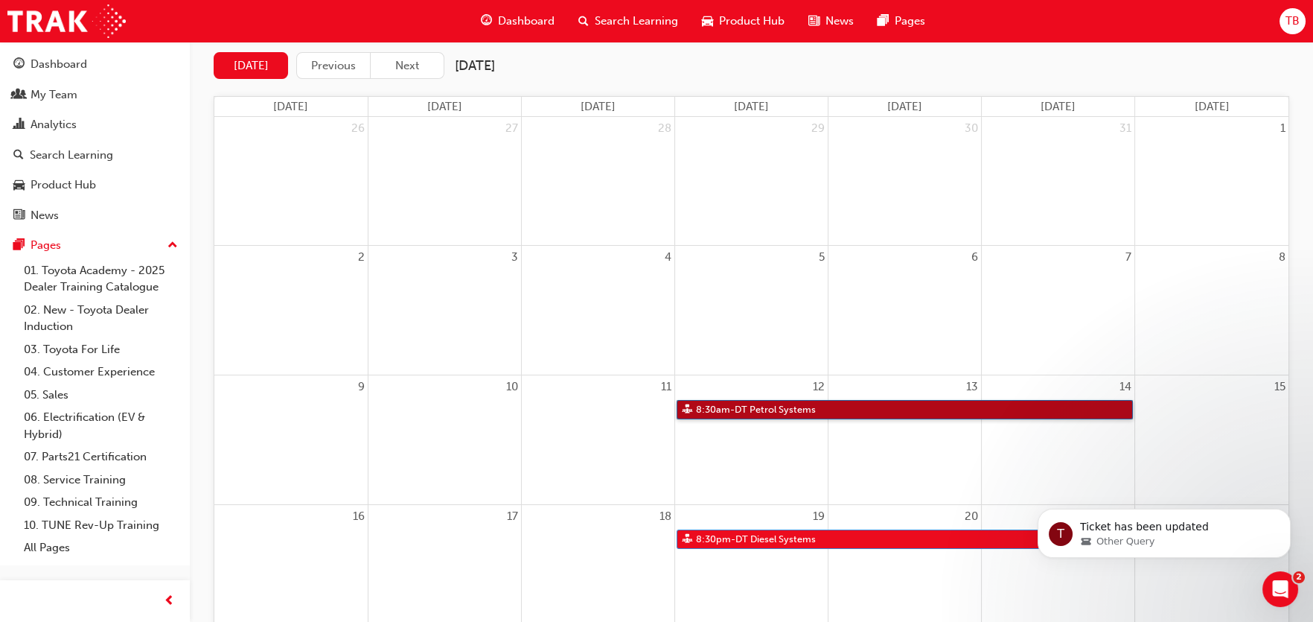
click at [779, 409] on link "8:30am - DT Petrol Systems" at bounding box center [905, 410] width 456 height 20
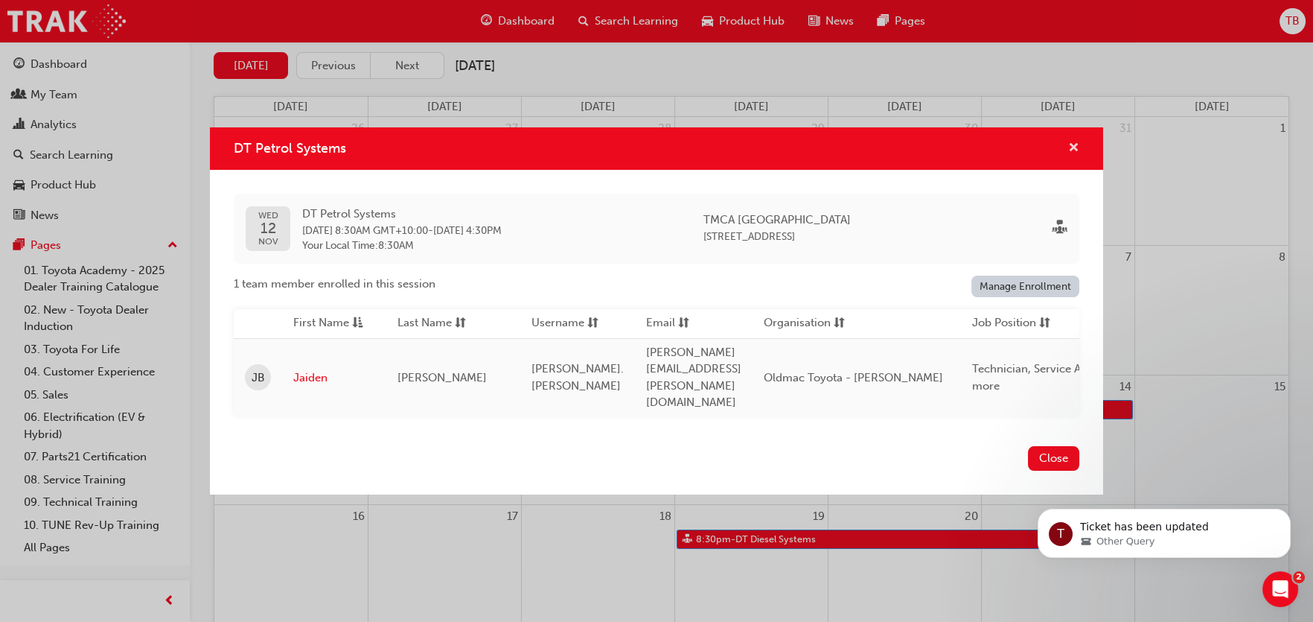
click at [1074, 156] on span "cross-icon" at bounding box center [1073, 148] width 11 height 13
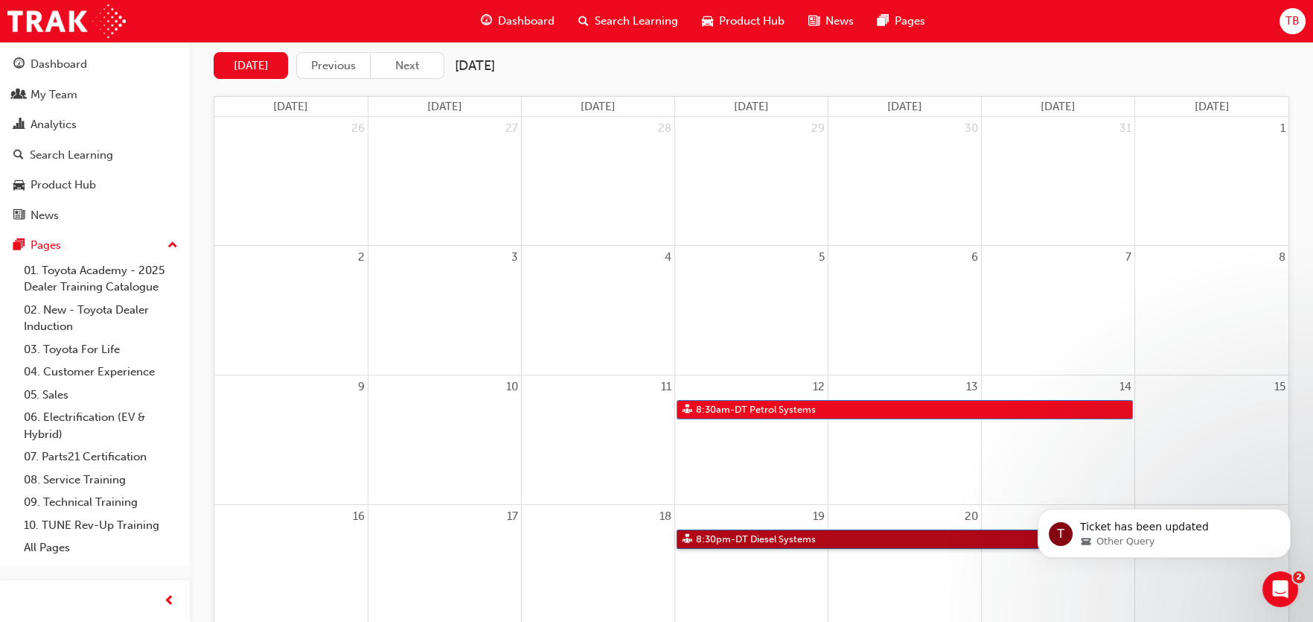
click at [764, 536] on link "8:30pm - DT Diesel Systems" at bounding box center [905, 539] width 456 height 20
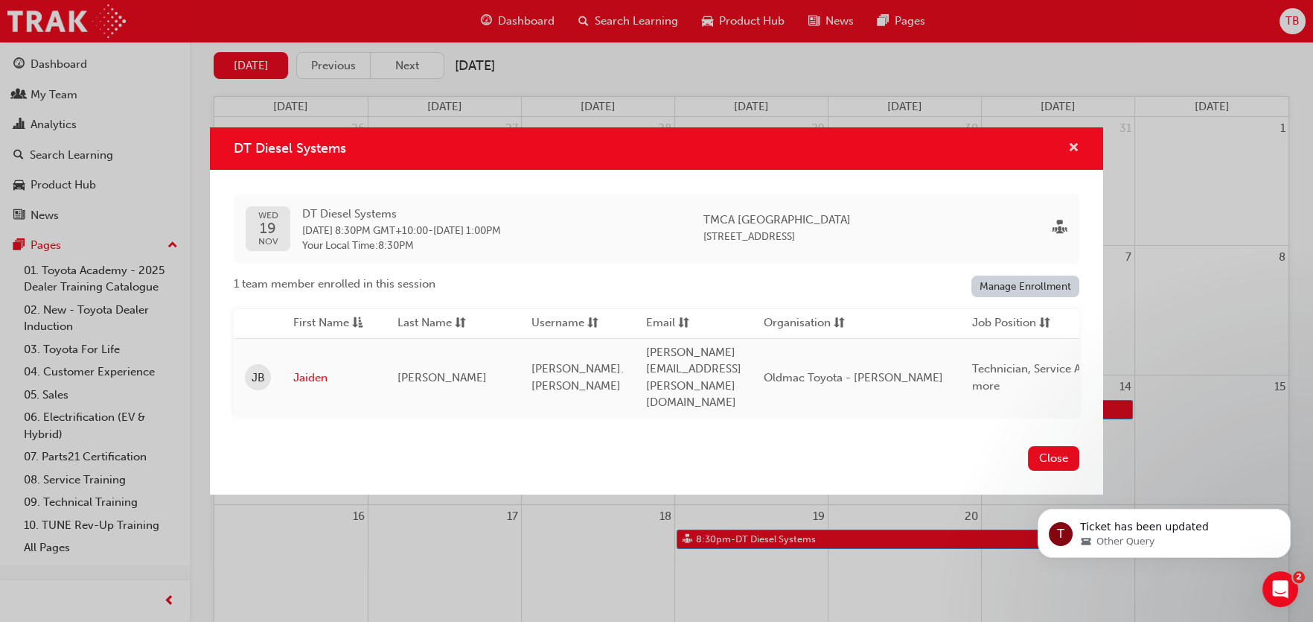
click at [1075, 156] on span "cross-icon" at bounding box center [1073, 148] width 11 height 13
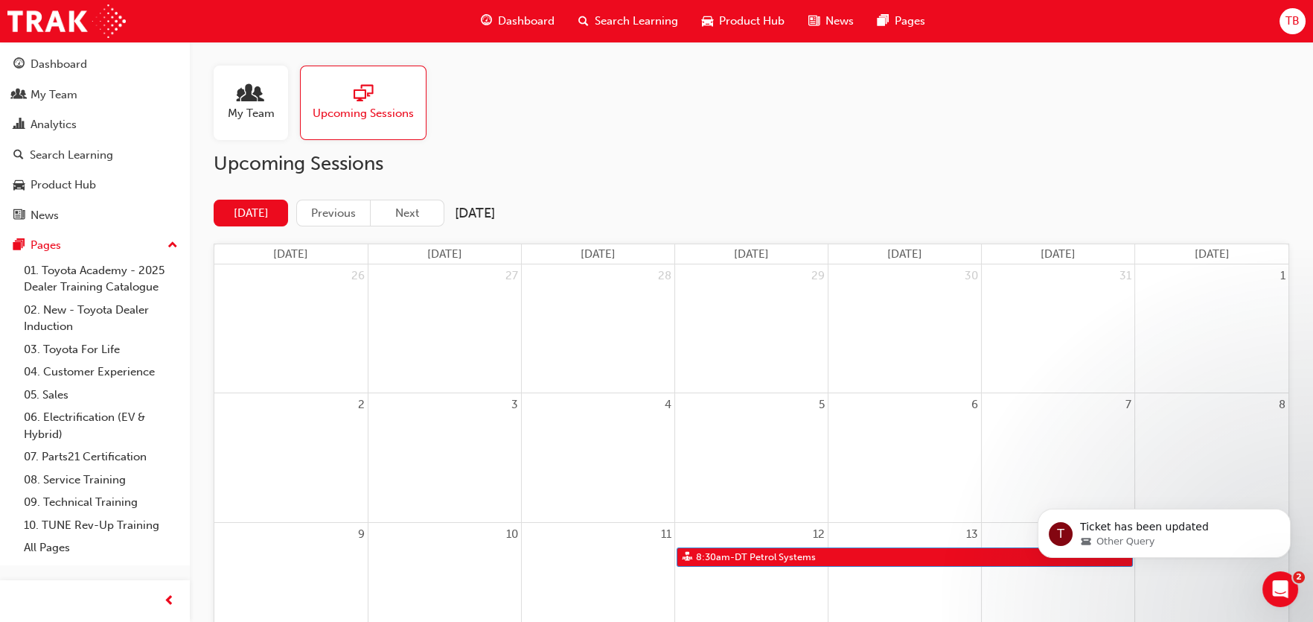
scroll to position [0, 0]
click at [398, 208] on button "Next" at bounding box center [407, 213] width 74 height 28
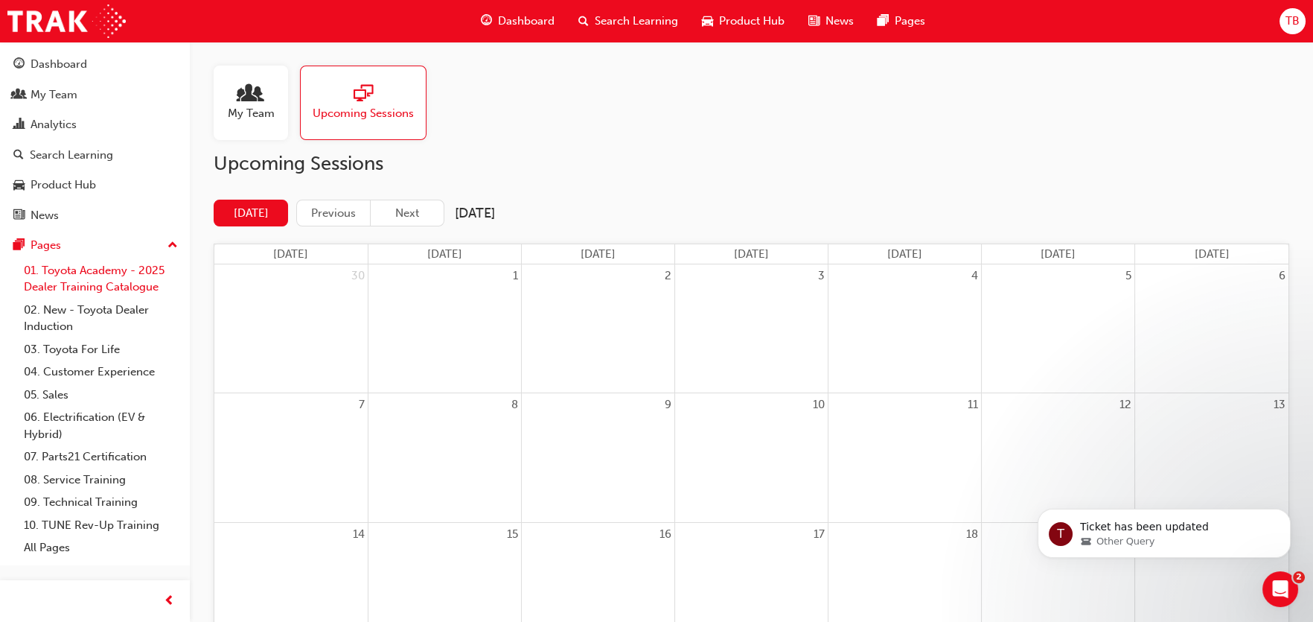
click at [80, 269] on link "01. Toyota Academy - 2025 Dealer Training Catalogue" at bounding box center [101, 278] width 166 height 39
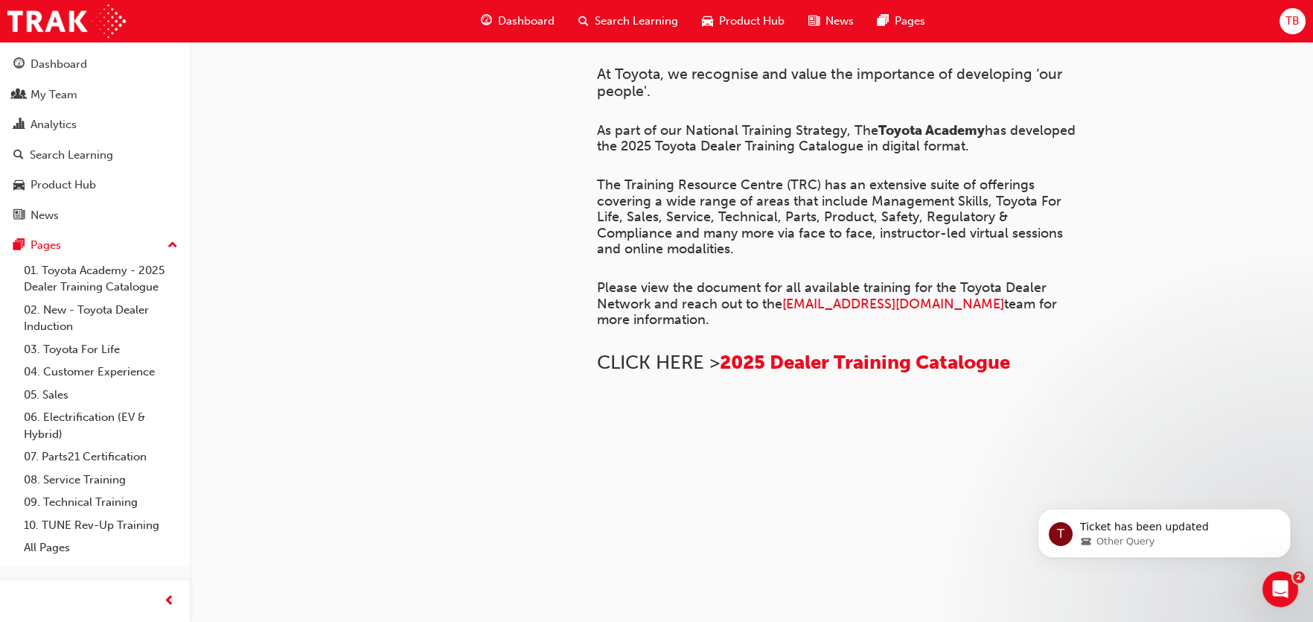
scroll to position [234, 0]
